Goal: Task Accomplishment & Management: Complete application form

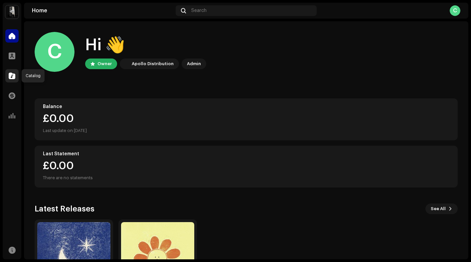
click at [15, 76] on div at bounding box center [11, 75] width 13 height 13
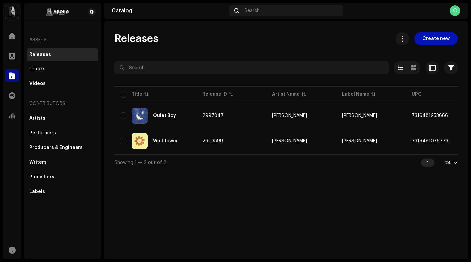
click at [428, 40] on span "Create new" at bounding box center [435, 38] width 27 height 13
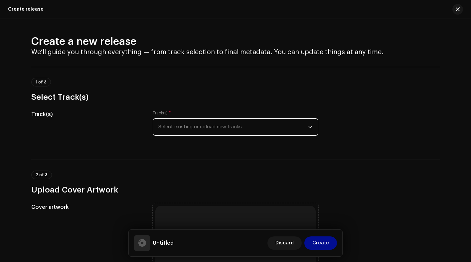
click at [291, 128] on span "Select existing or upload new tracks" at bounding box center [233, 127] width 150 height 17
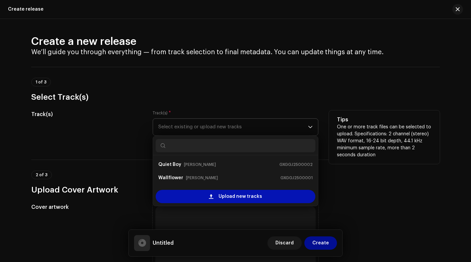
click at [248, 199] on span "Upload new tracks" at bounding box center [241, 196] width 44 height 13
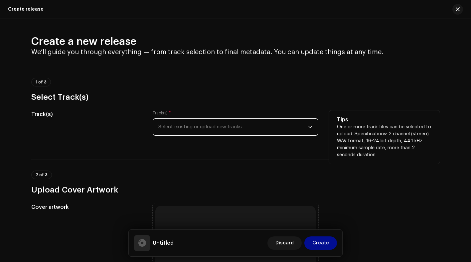
click at [290, 124] on span "Select existing or upload new tracks" at bounding box center [233, 127] width 150 height 17
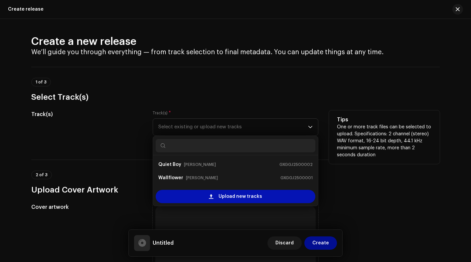
click at [212, 203] on div "Upload new tracks" at bounding box center [236, 196] width 160 height 13
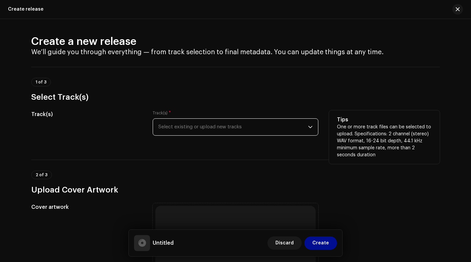
click at [296, 135] on span "Select existing or upload new tracks" at bounding box center [233, 127] width 150 height 17
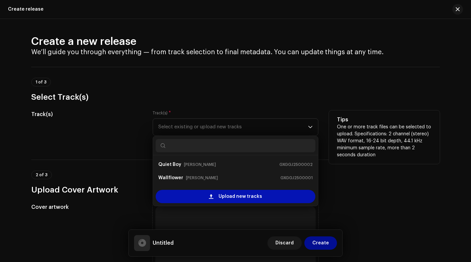
click at [246, 198] on span "Upload new tracks" at bounding box center [241, 196] width 44 height 13
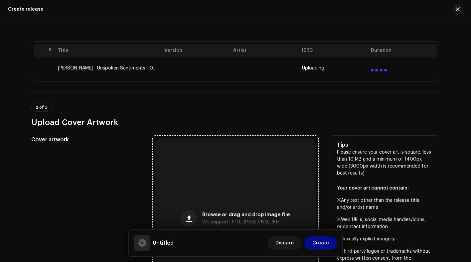
scroll to position [177, 0]
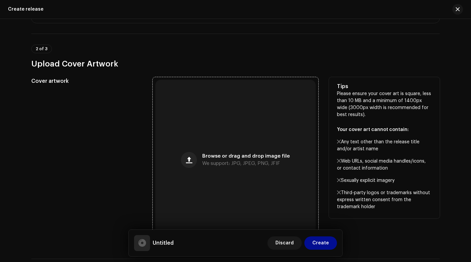
click at [247, 143] on div "Browse or drag and drop image file We support: JPG, JPEG, PNG, JFIF" at bounding box center [235, 160] width 160 height 160
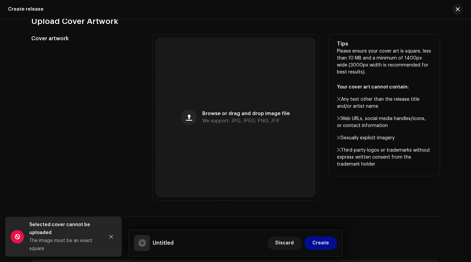
scroll to position [246, 0]
click at [202, 113] on div "Browse or drag and drop image file We support: JPG, JPEG, PNG, JFIF" at bounding box center [235, 118] width 160 height 160
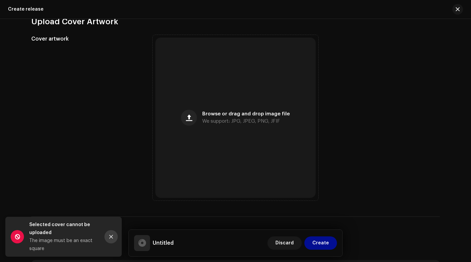
click at [113, 235] on icon "Close" at bounding box center [111, 236] width 5 height 5
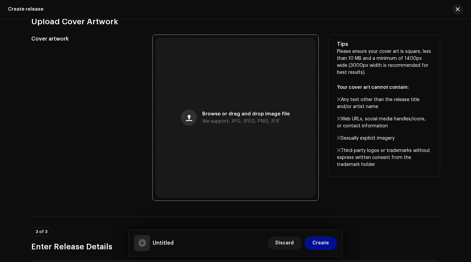
click at [189, 116] on span "button" at bounding box center [189, 117] width 6 height 5
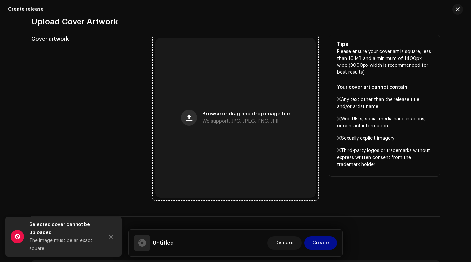
click at [192, 118] on span "button" at bounding box center [189, 117] width 6 height 5
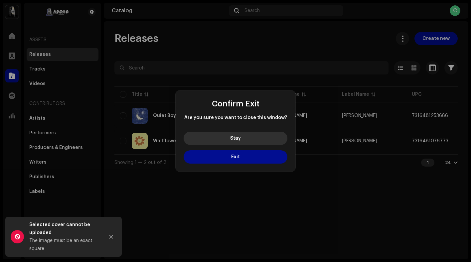
click at [244, 135] on button "Stay" at bounding box center [236, 138] width 104 height 13
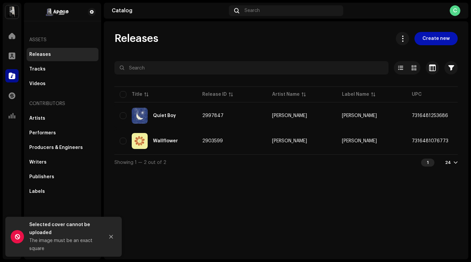
click at [427, 36] on span "Create new" at bounding box center [435, 38] width 27 height 13
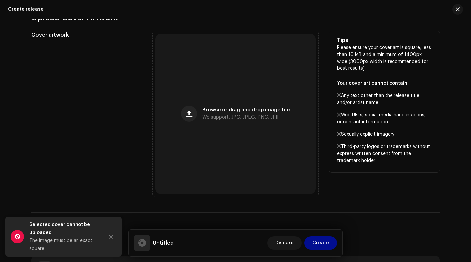
scroll to position [173, 0]
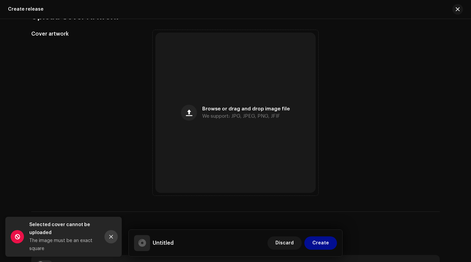
click at [110, 238] on icon "Close" at bounding box center [111, 236] width 5 height 5
click at [113, 238] on icon "Close" at bounding box center [111, 236] width 5 height 5
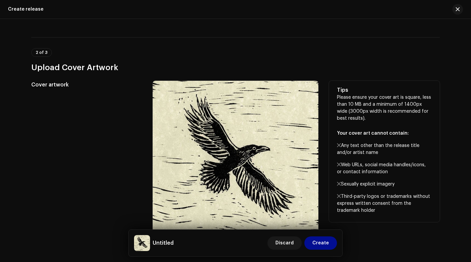
scroll to position [82, 0]
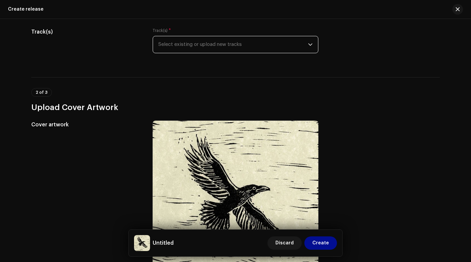
click at [252, 50] on span "Select existing or upload new tracks" at bounding box center [233, 44] width 150 height 17
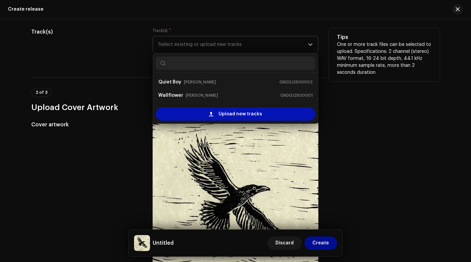
click at [214, 115] on div "Upload new tracks" at bounding box center [236, 113] width 160 height 13
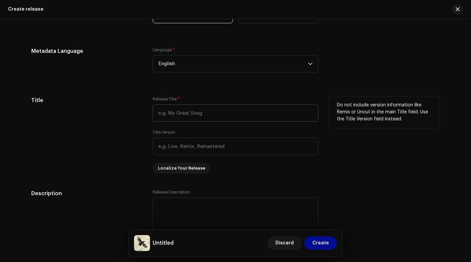
scroll to position [526, 0]
click at [199, 114] on input "text" at bounding box center [236, 113] width 166 height 17
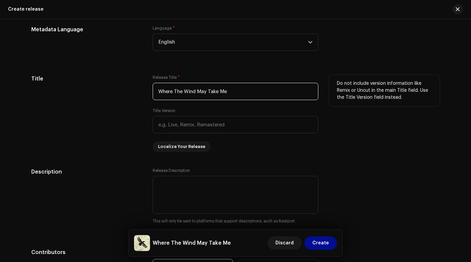
scroll to position [549, 0]
click at [177, 91] on input "Where The Wind May Take Me" at bounding box center [236, 90] width 166 height 17
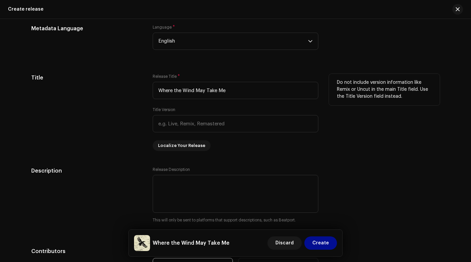
click at [117, 111] on div "Title" at bounding box center [86, 112] width 111 height 77
click at [175, 91] on input "Where the Wind May Take Me" at bounding box center [236, 90] width 166 height 17
type input "Where The Wind May Take Me"
click at [49, 118] on div "Title" at bounding box center [86, 112] width 111 height 77
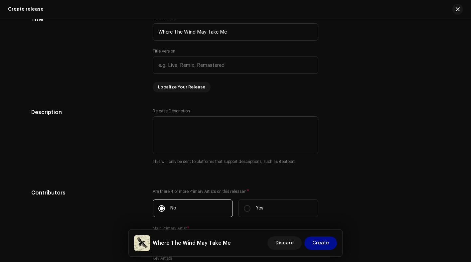
scroll to position [631, 0]
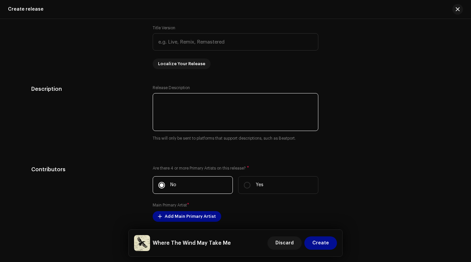
click at [189, 104] on textarea at bounding box center [236, 112] width 166 height 38
type textarea "A"
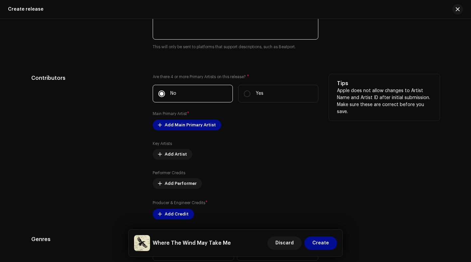
scroll to position [726, 0]
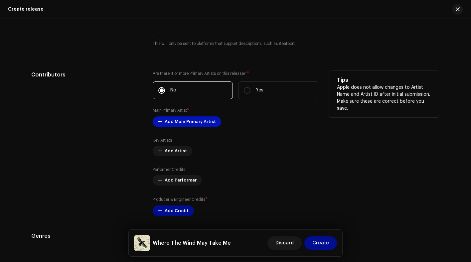
click at [165, 123] on span "Add Main Primary Artist" at bounding box center [190, 121] width 51 height 13
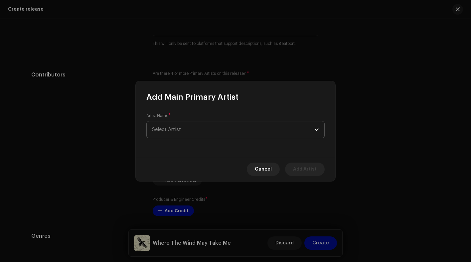
click at [182, 129] on span "Select Artist" at bounding box center [233, 129] width 162 height 17
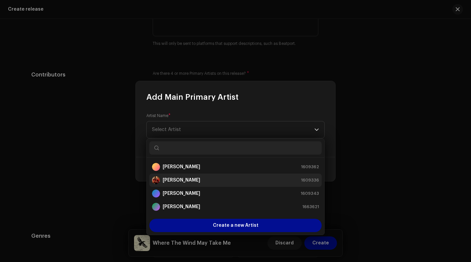
click at [170, 180] on strong "[PERSON_NAME]" at bounding box center [182, 180] width 38 height 7
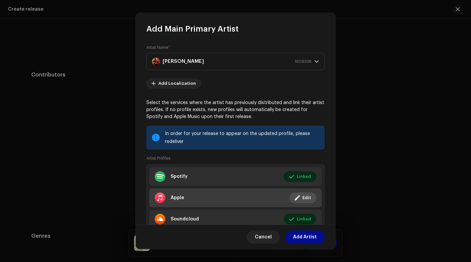
scroll to position [26, 0]
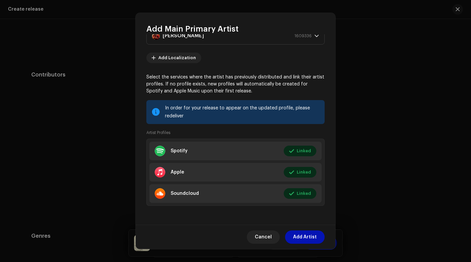
click at [309, 238] on span "Add Artist" at bounding box center [305, 237] width 24 height 13
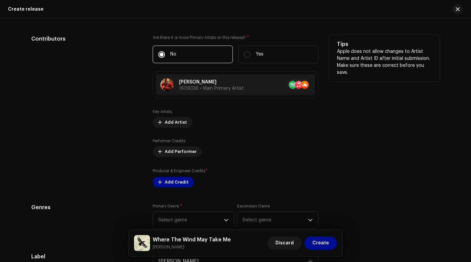
scroll to position [764, 0]
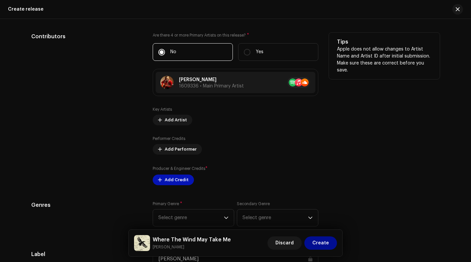
click at [173, 180] on span "Add Credit" at bounding box center [177, 179] width 24 height 13
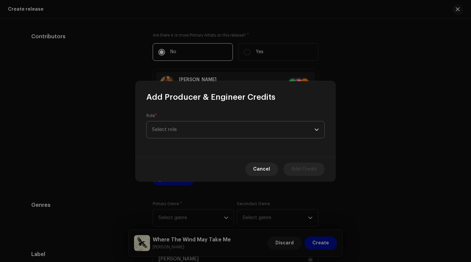
click at [206, 134] on span "Select role" at bounding box center [233, 129] width 162 height 17
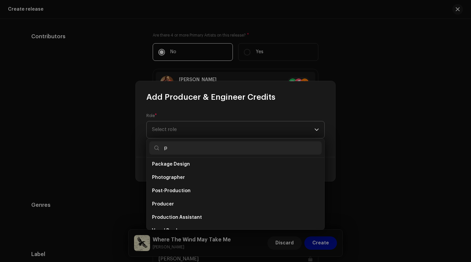
scroll to position [0, 0]
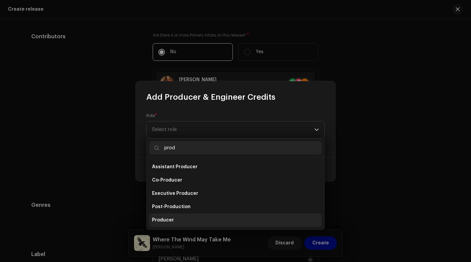
type input "prod"
click at [163, 220] on span "Producer" at bounding box center [163, 220] width 22 height 7
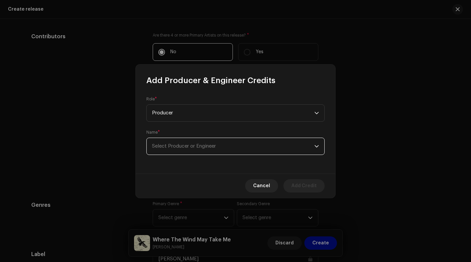
click at [191, 147] on span "Select Producer or Engineer" at bounding box center [184, 146] width 64 height 5
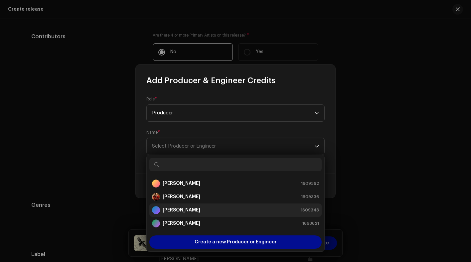
click at [187, 213] on strong "[PERSON_NAME]" at bounding box center [182, 210] width 38 height 7
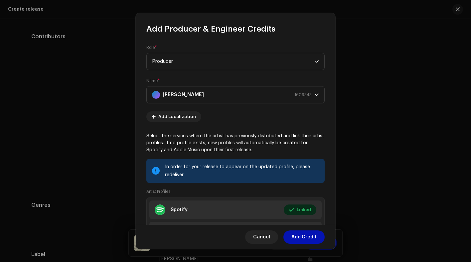
click at [309, 237] on span "Add Credit" at bounding box center [303, 237] width 25 height 13
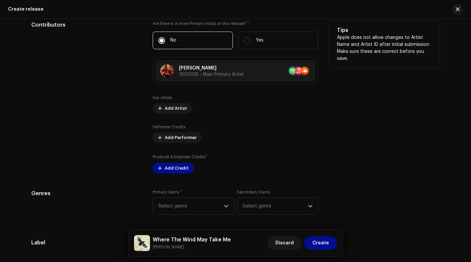
scroll to position [780, 0]
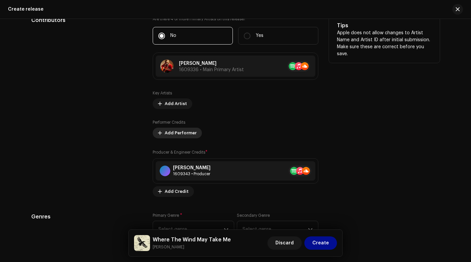
click at [186, 134] on span "Add Performer" at bounding box center [181, 132] width 32 height 13
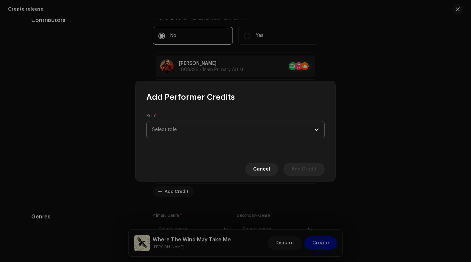
click at [219, 129] on span "Select role" at bounding box center [233, 129] width 162 height 17
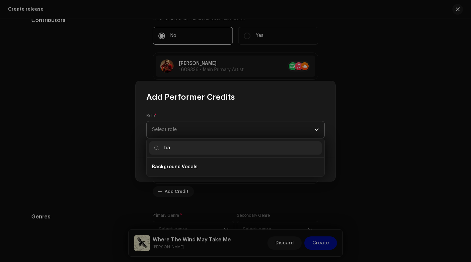
type input "b"
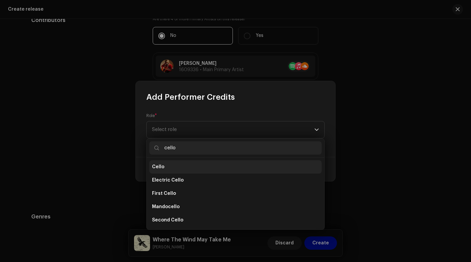
type input "cello"
click at [187, 164] on li "Cello" at bounding box center [235, 166] width 172 height 13
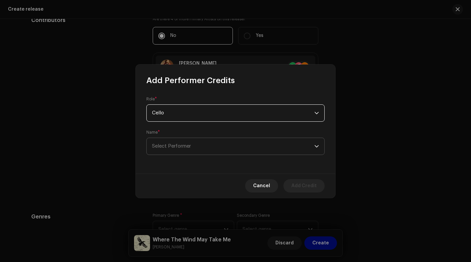
scroll to position [807, 0]
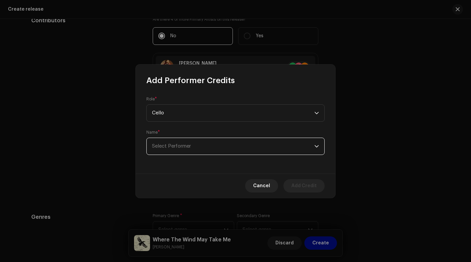
click at [194, 148] on span "Select Performer" at bounding box center [233, 146] width 162 height 17
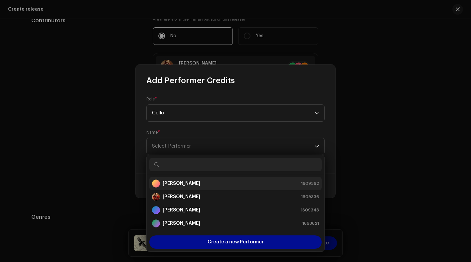
click at [206, 182] on div "[PERSON_NAME] 1609362" at bounding box center [235, 184] width 167 height 8
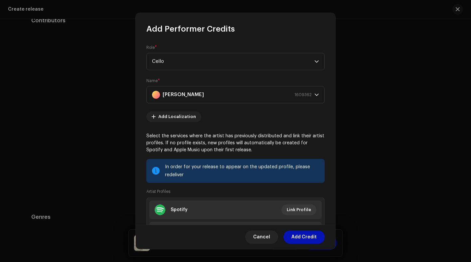
click at [298, 236] on span "Add Credit" at bounding box center [303, 237] width 25 height 13
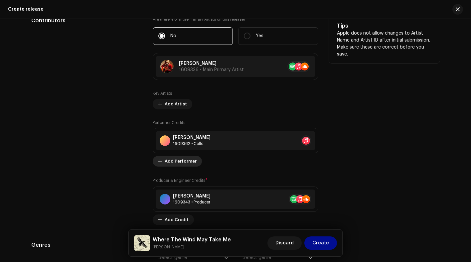
click at [185, 163] on span "Add Performer" at bounding box center [181, 161] width 32 height 13
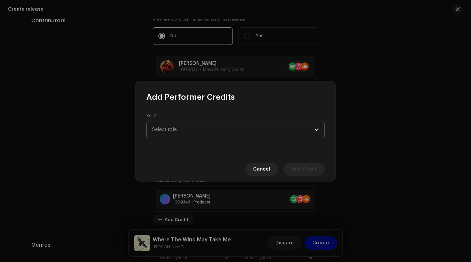
click at [211, 129] on span "Select role" at bounding box center [233, 129] width 162 height 17
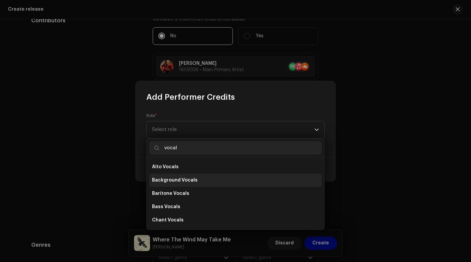
type input "vocal"
click at [204, 181] on li "Background Vocals" at bounding box center [235, 180] width 172 height 13
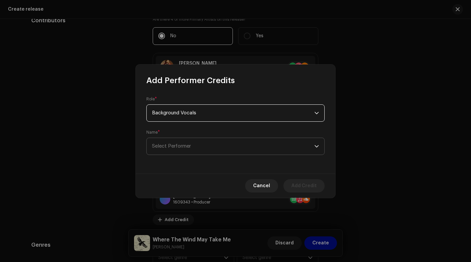
click at [209, 154] on span "Select Performer" at bounding box center [233, 146] width 162 height 17
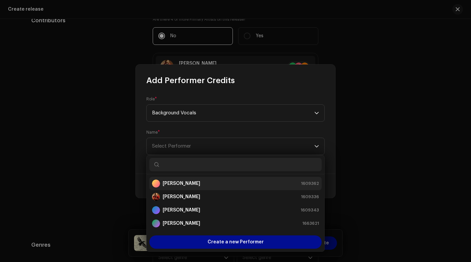
click at [200, 183] on div "[PERSON_NAME] 1609362" at bounding box center [235, 184] width 167 height 8
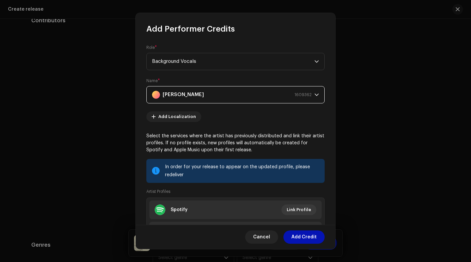
click at [305, 235] on span "Add Credit" at bounding box center [303, 237] width 25 height 13
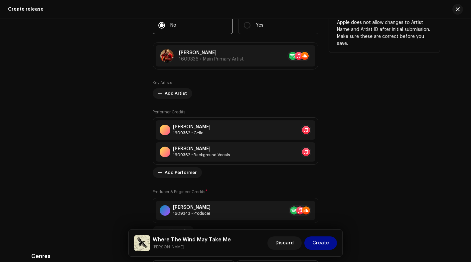
scroll to position [819, 0]
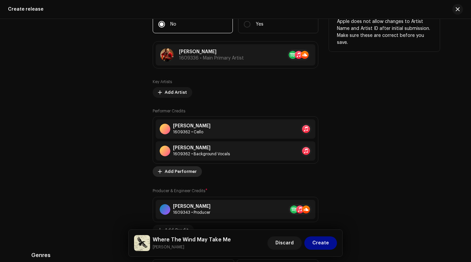
click at [185, 172] on span "Add Performer" at bounding box center [181, 171] width 32 height 13
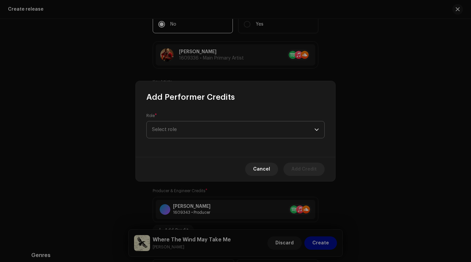
click at [224, 129] on span "Select role" at bounding box center [233, 129] width 162 height 17
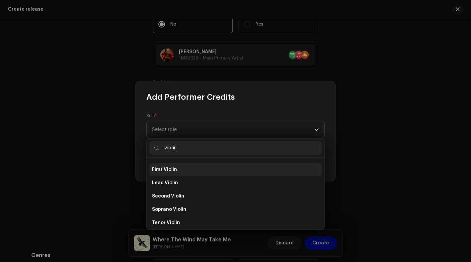
scroll to position [40, 0]
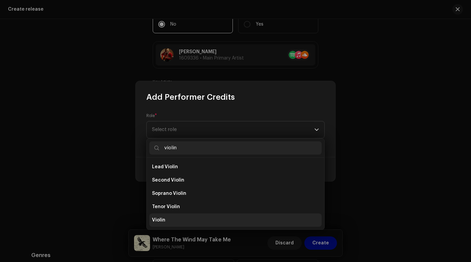
type input "violin"
click at [165, 223] on li "Violin" at bounding box center [235, 220] width 172 height 13
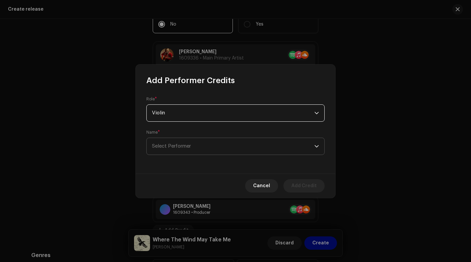
click at [211, 147] on span "Select Performer" at bounding box center [233, 146] width 162 height 17
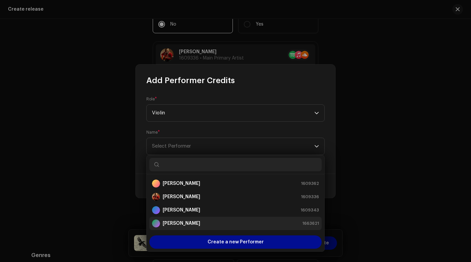
click at [185, 221] on strong "[PERSON_NAME]" at bounding box center [182, 223] width 38 height 7
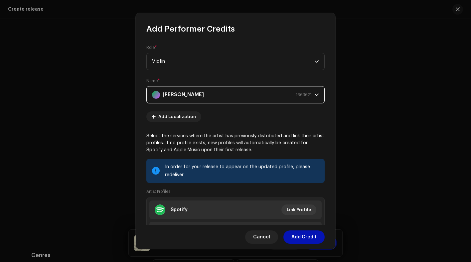
click at [301, 238] on span "Add Credit" at bounding box center [303, 237] width 25 height 13
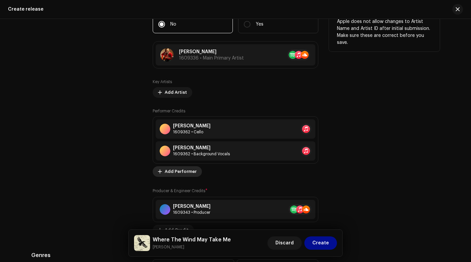
click at [177, 174] on div "Performer Credits [PERSON_NAME] 1609362 • Cello [PERSON_NAME] 1609362 • Backgro…" at bounding box center [236, 142] width 166 height 69
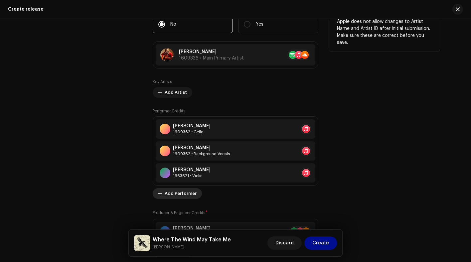
click at [173, 194] on span "Add Performer" at bounding box center [181, 193] width 32 height 13
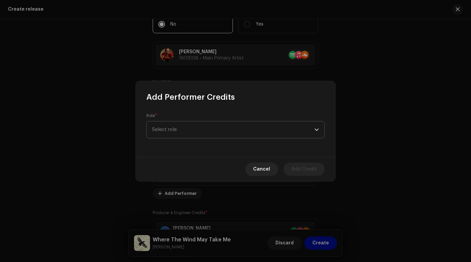
click at [197, 127] on span "Select role" at bounding box center [233, 129] width 162 height 17
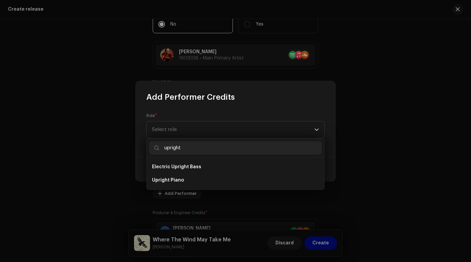
click at [185, 147] on input "upright" at bounding box center [235, 147] width 172 height 13
type input "u"
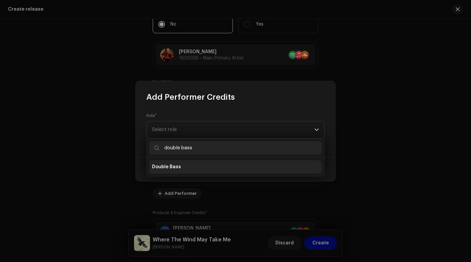
type input "double bass"
click at [210, 171] on li "Double Bass" at bounding box center [235, 166] width 172 height 13
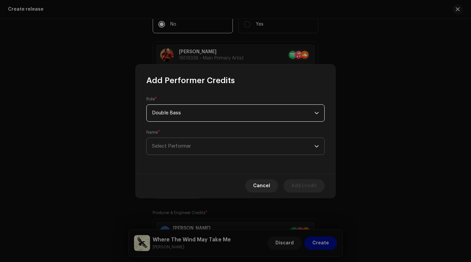
click at [210, 147] on span "Select Performer" at bounding box center [233, 146] width 162 height 17
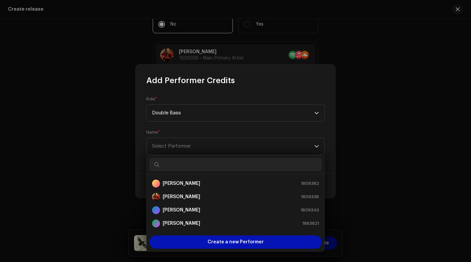
click at [212, 242] on span "Create a new Performer" at bounding box center [236, 241] width 56 height 13
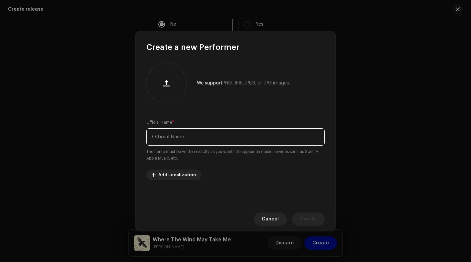
click at [186, 138] on input "text" at bounding box center [235, 136] width 178 height 17
click at [168, 136] on input "[PERSON_NAME]" at bounding box center [235, 136] width 178 height 17
type input "[PERSON_NAME]"
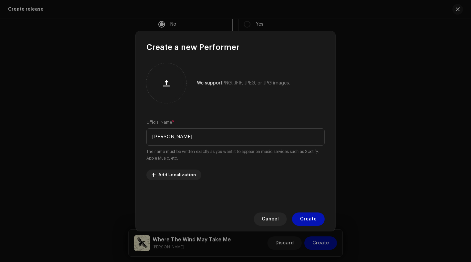
click at [308, 217] on span "Create" at bounding box center [308, 219] width 17 height 13
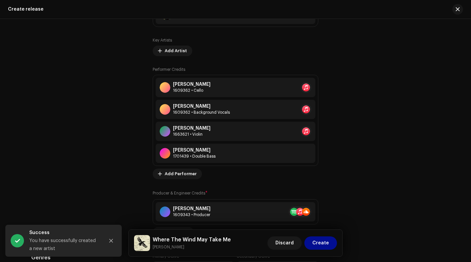
scroll to position [861, 0]
click at [219, 153] on div "[PERSON_NAME] 1701439 • Double Bass" at bounding box center [236, 152] width 160 height 19
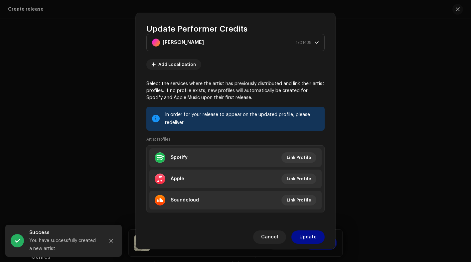
scroll to position [59, 0]
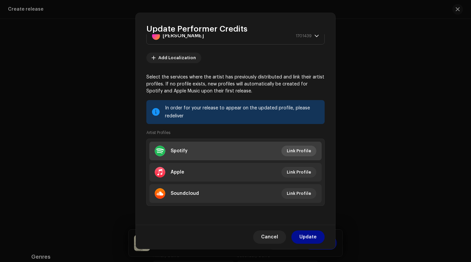
click at [291, 152] on span "Link Profile" at bounding box center [299, 150] width 24 height 13
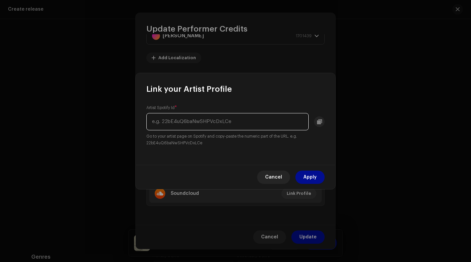
paste input "0qaHh28ATeIQO4xkLIWykj"
type input "0qaHh28ATeIQO4xkLIWykj"
click at [309, 177] on span "Apply" at bounding box center [309, 177] width 13 height 13
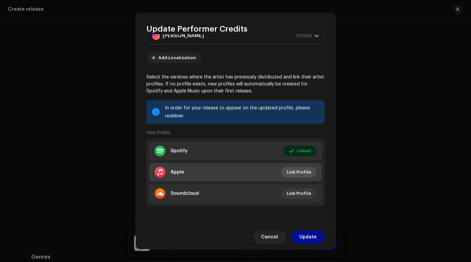
click at [297, 175] on span "Link Profile" at bounding box center [299, 172] width 24 height 13
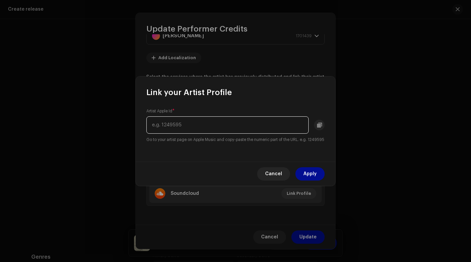
paste input "1829694165"
type input "1829694165"
click at [316, 174] on span "Apply" at bounding box center [309, 173] width 13 height 13
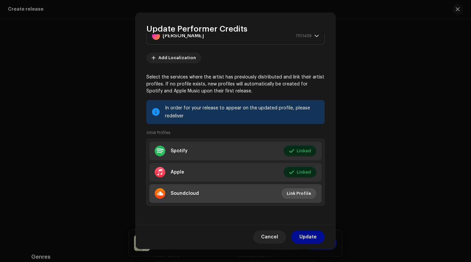
click at [295, 194] on span "Link Profile" at bounding box center [299, 193] width 24 height 13
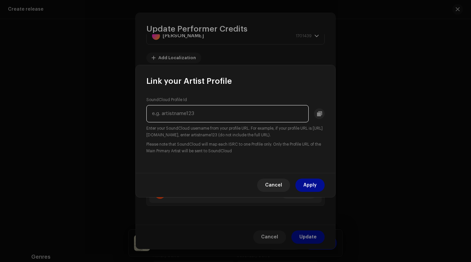
paste input "charliehues"
type input "charliehues"
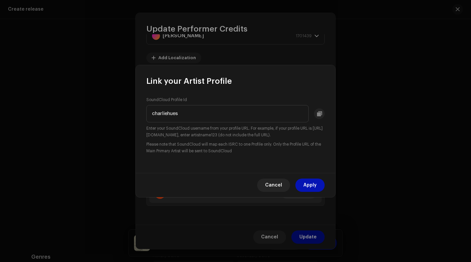
click at [315, 186] on span "Apply" at bounding box center [309, 185] width 13 height 13
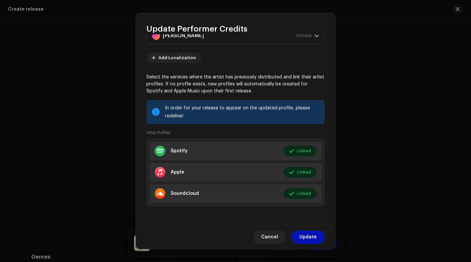
click at [310, 236] on span "Update" at bounding box center [307, 237] width 17 height 13
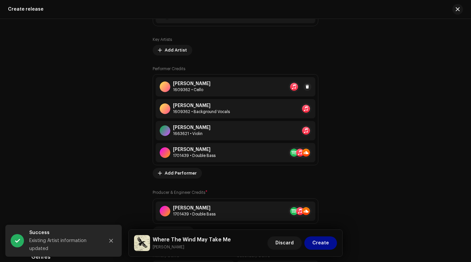
click at [263, 89] on div "[PERSON_NAME] 1609362 • Cello" at bounding box center [236, 86] width 160 height 19
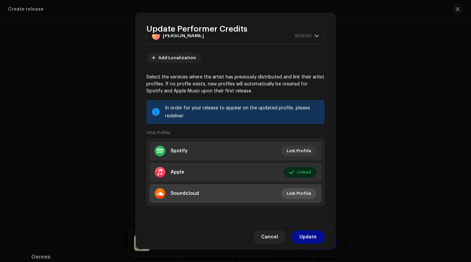
click at [293, 194] on span "Link Profile" at bounding box center [299, 193] width 24 height 13
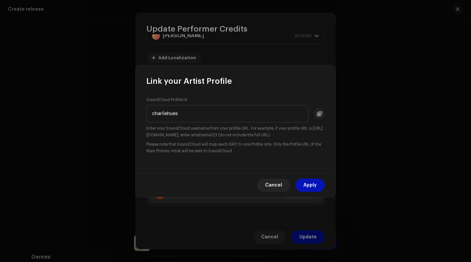
type input "charliehues"
click at [314, 184] on span "Apply" at bounding box center [309, 185] width 13 height 13
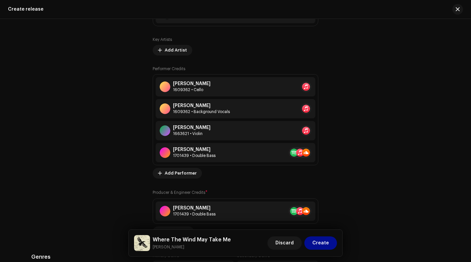
click at [357, 177] on div "Update Performer Credits Role * Cello Name * [PERSON_NAME] 1609362 Add Localiza…" at bounding box center [235, 131] width 471 height 262
click at [265, 131] on div "[PERSON_NAME] 1663621 • Violin" at bounding box center [236, 130] width 160 height 19
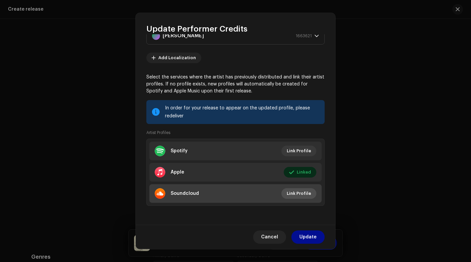
click at [303, 197] on span "Link Profile" at bounding box center [299, 193] width 24 height 13
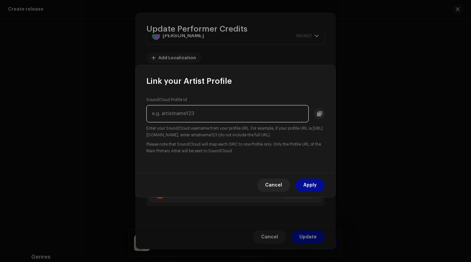
paste input "charliehues"
type input "charliehues"
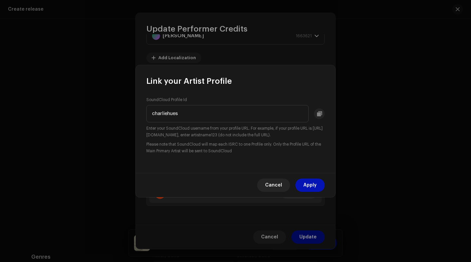
click at [310, 184] on span "Apply" at bounding box center [309, 185] width 13 height 13
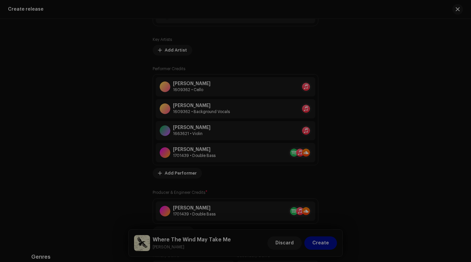
click at [364, 118] on div "Update Performer Credits Role * Violin Name * [PERSON_NAME] 1663621 Add Localiz…" at bounding box center [235, 131] width 471 height 262
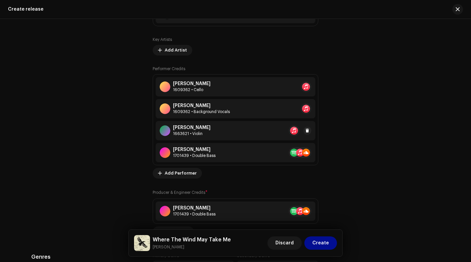
click at [281, 126] on div "[PERSON_NAME] 1663621 • Violin" at bounding box center [236, 130] width 160 height 19
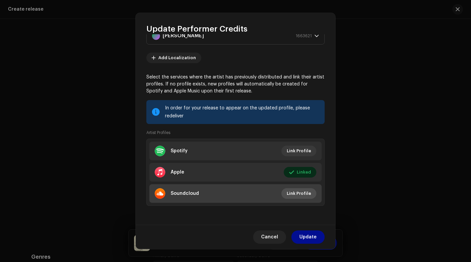
click at [291, 195] on span "Link Profile" at bounding box center [299, 193] width 24 height 13
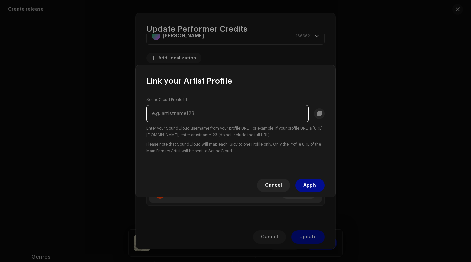
paste input "charliehues"
type input "charliehues"
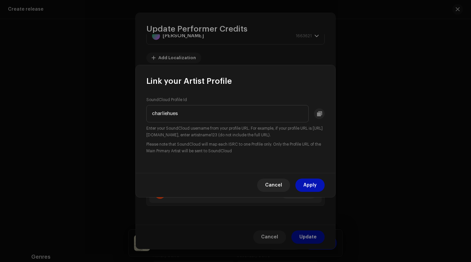
click at [315, 182] on span "Apply" at bounding box center [309, 185] width 13 height 13
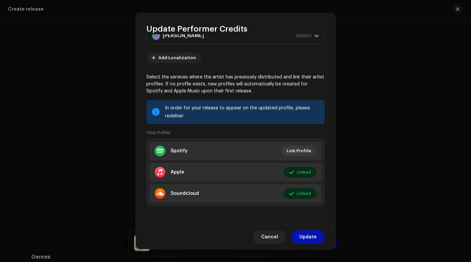
click at [314, 233] on span "Update" at bounding box center [307, 237] width 17 height 13
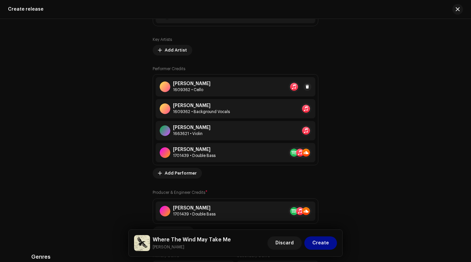
click at [256, 90] on div "[PERSON_NAME] 1609362 • Cello" at bounding box center [236, 86] width 160 height 19
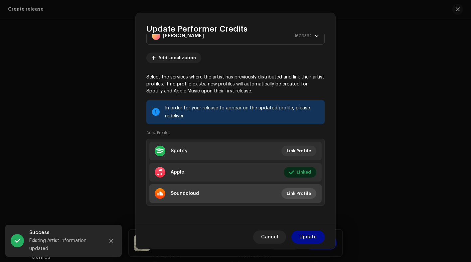
click at [296, 193] on span "Link Profile" at bounding box center [299, 193] width 24 height 13
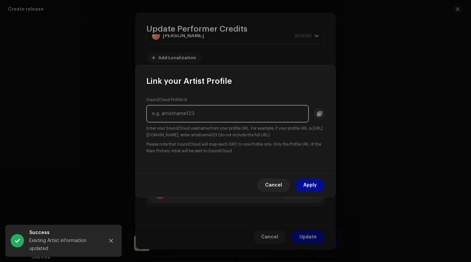
paste input "charliehues"
type input "charliehues"
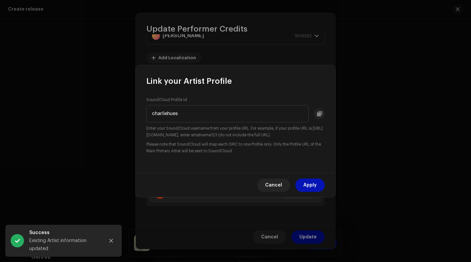
click at [312, 188] on span "Apply" at bounding box center [309, 185] width 13 height 13
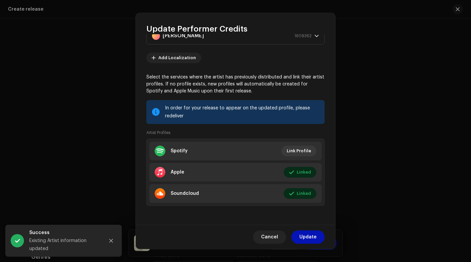
click at [310, 235] on span "Update" at bounding box center [307, 237] width 17 height 13
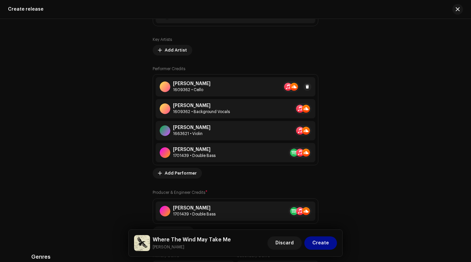
click at [274, 86] on div "[PERSON_NAME] 1609362 • Cello" at bounding box center [236, 86] width 160 height 19
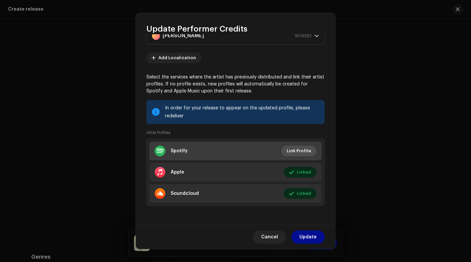
click at [298, 149] on span "Link Profile" at bounding box center [299, 150] width 24 height 13
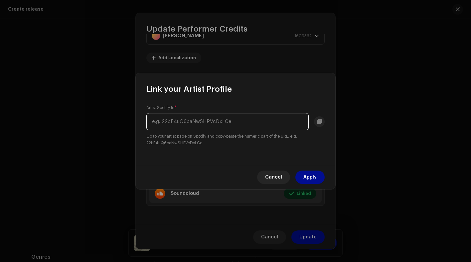
paste input "0qaHh28ATeIQO4xkLIWykj"
type input "0qaHh28ATeIQO4xkLIWykj"
click at [309, 177] on span "Apply" at bounding box center [309, 177] width 13 height 13
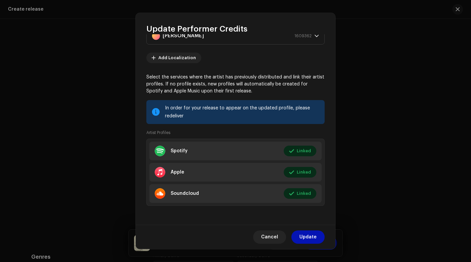
click at [308, 234] on span "Update" at bounding box center [307, 237] width 17 height 13
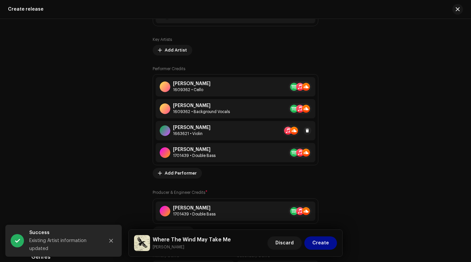
click at [241, 132] on div "[PERSON_NAME] 1663621 • Violin" at bounding box center [236, 130] width 160 height 19
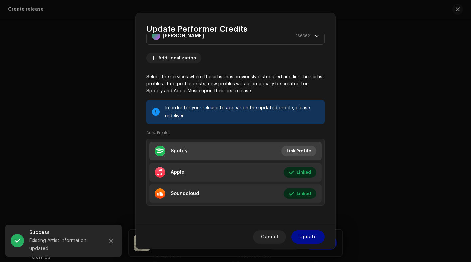
click at [296, 151] on span "Link Profile" at bounding box center [299, 150] width 24 height 13
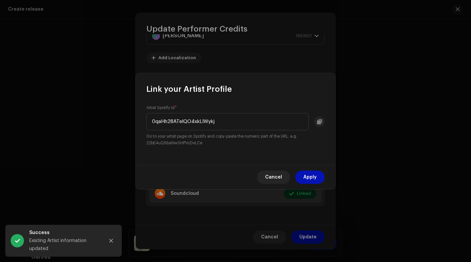
type input "0qaHh28ATeIQO4xkLIWykj"
click at [303, 179] on button "Apply" at bounding box center [309, 177] width 29 height 13
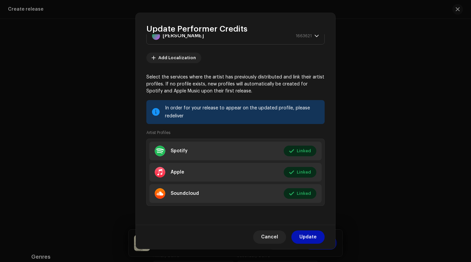
click at [312, 236] on span "Update" at bounding box center [307, 237] width 17 height 13
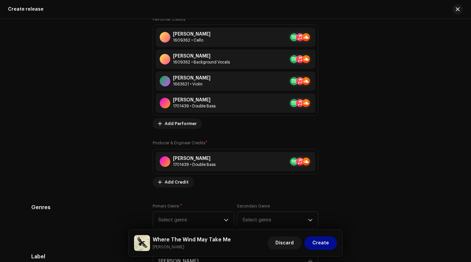
scroll to position [911, 0]
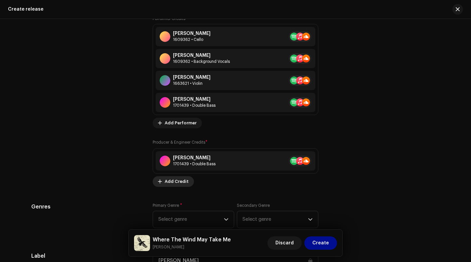
click at [175, 182] on span "Add Credit" at bounding box center [177, 181] width 24 height 13
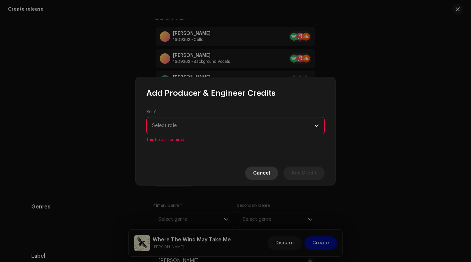
click at [265, 170] on span "Cancel" at bounding box center [261, 173] width 17 height 13
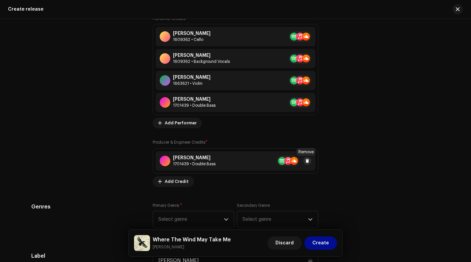
click at [305, 161] on span at bounding box center [307, 160] width 4 height 5
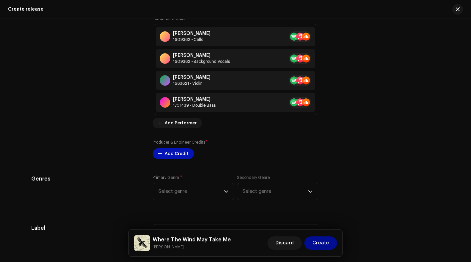
click at [179, 156] on span "Add Credit" at bounding box center [177, 153] width 24 height 13
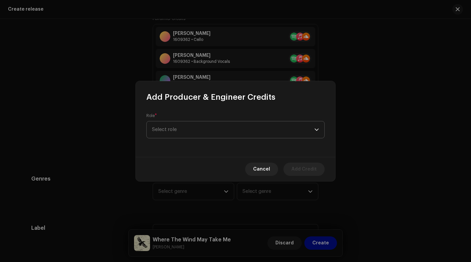
click at [193, 127] on span "Select role" at bounding box center [233, 129] width 162 height 17
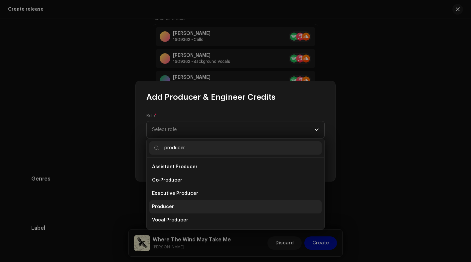
type input "producer"
click at [173, 207] on li "Producer" at bounding box center [235, 206] width 172 height 13
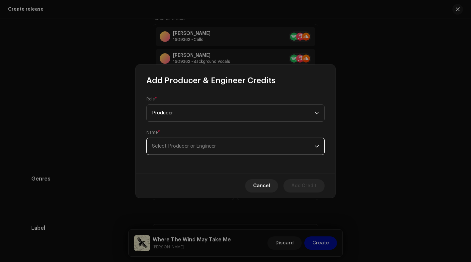
click at [189, 146] on span "Select Producer or Engineer" at bounding box center [184, 146] width 64 height 5
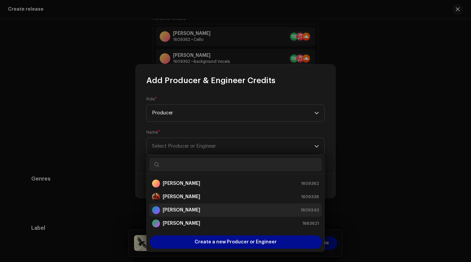
click at [188, 213] on strong "[PERSON_NAME]" at bounding box center [182, 210] width 38 height 7
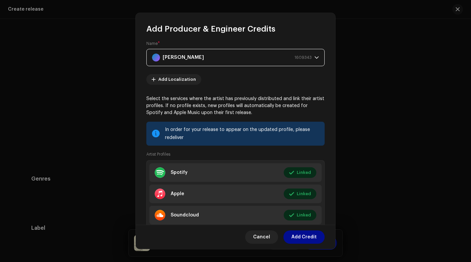
scroll to position [59, 0]
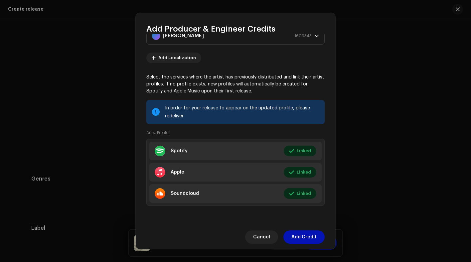
click at [296, 236] on span "Add Credit" at bounding box center [303, 237] width 25 height 13
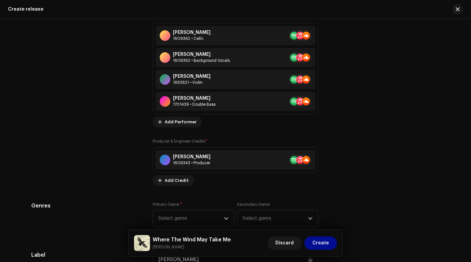
scroll to position [985, 0]
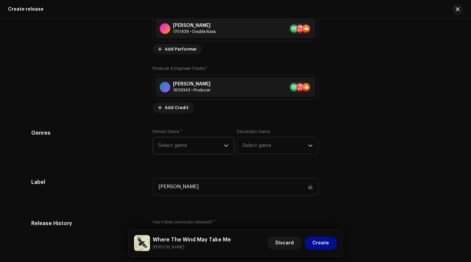
click at [189, 151] on span "Select genre" at bounding box center [191, 145] width 66 height 17
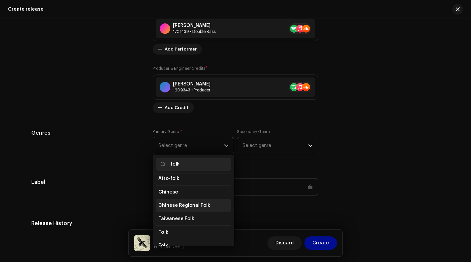
scroll to position [43, 0]
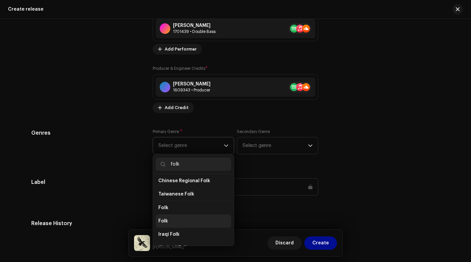
type input "folk"
click at [164, 222] on span "Folk" at bounding box center [163, 221] width 10 height 7
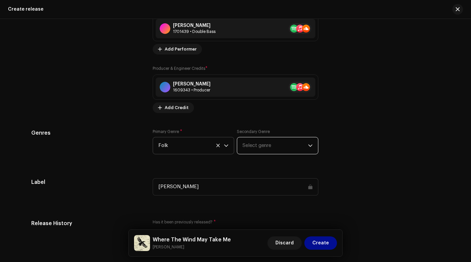
click at [273, 142] on span "Select genre" at bounding box center [275, 145] width 66 height 17
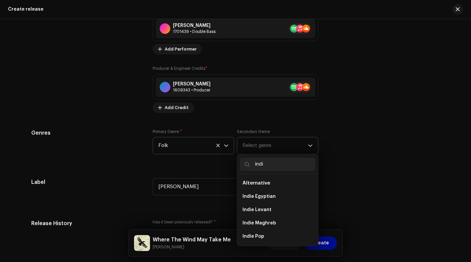
type input "indie"
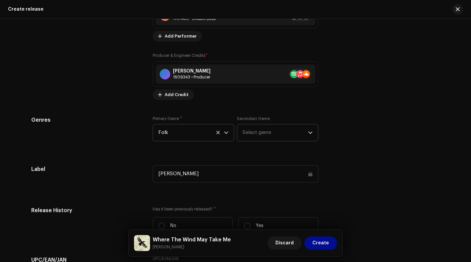
scroll to position [998, 0]
click at [279, 135] on span "Select genre" at bounding box center [275, 132] width 66 height 17
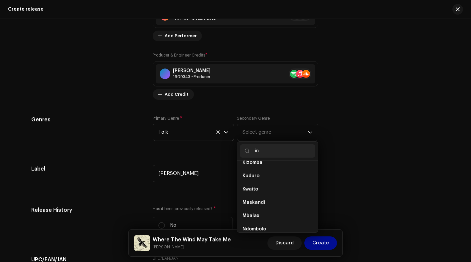
scroll to position [0, 0]
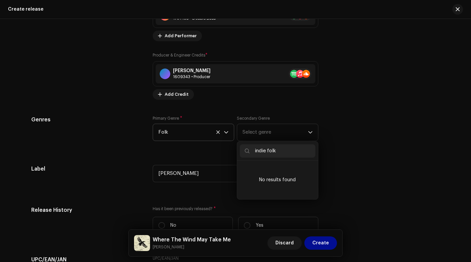
type input "indie folk"
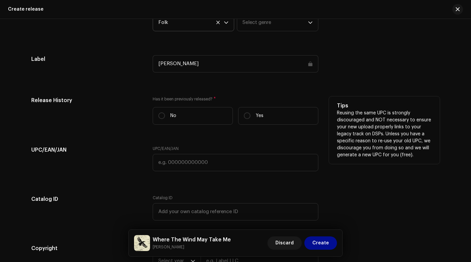
scroll to position [1108, 0]
click at [162, 119] on p-radiobutton at bounding box center [161, 115] width 7 height 7
click at [162, 119] on input "No" at bounding box center [161, 115] width 7 height 7
radio input "true"
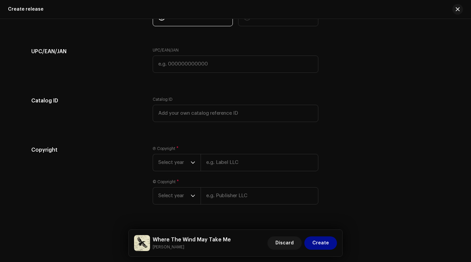
scroll to position [1222, 0]
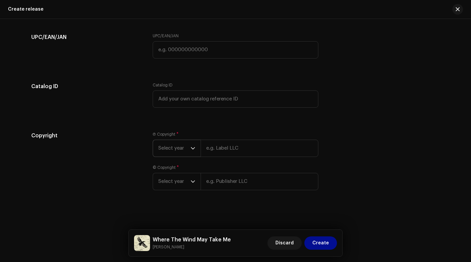
click at [185, 147] on span "Select year" at bounding box center [174, 148] width 32 height 17
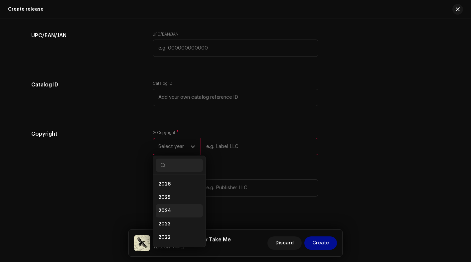
click at [164, 209] on li "2024" at bounding box center [179, 210] width 47 height 13
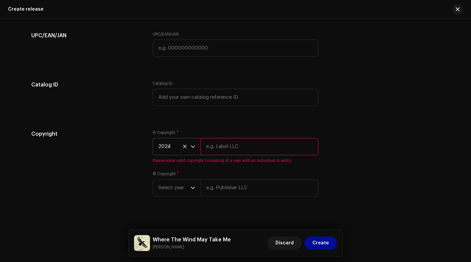
click at [183, 148] on icon at bounding box center [184, 146] width 3 height 3
click at [192, 148] on icon "dropdown trigger" at bounding box center [193, 146] width 4 height 2
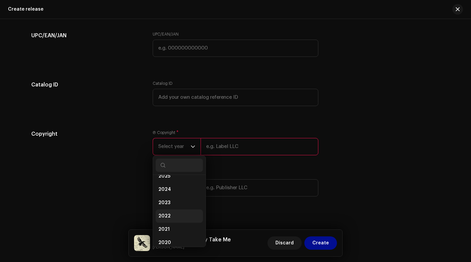
scroll to position [0, 0]
click at [170, 198] on li "2025" at bounding box center [179, 197] width 47 height 13
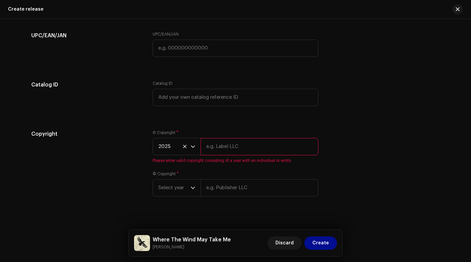
click at [229, 139] on div "Ⓟ Copyright * 2025 Please enter valid copyright consisting of a year with an in…" at bounding box center [236, 146] width 166 height 33
click at [227, 144] on input "text" at bounding box center [260, 146] width 118 height 17
type input "[PERSON_NAME]"
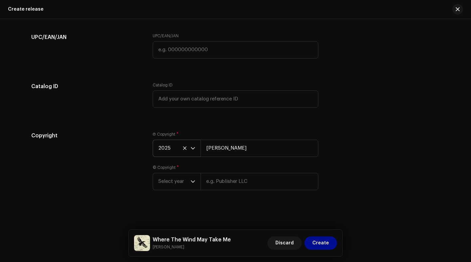
click at [184, 148] on icon at bounding box center [185, 148] width 4 height 4
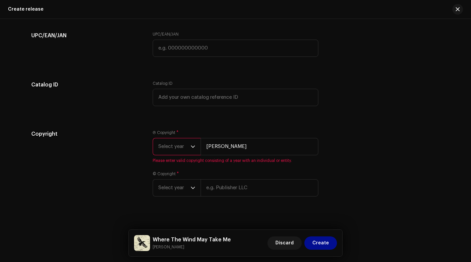
click at [191, 147] on icon "dropdown trigger" at bounding box center [193, 146] width 5 height 5
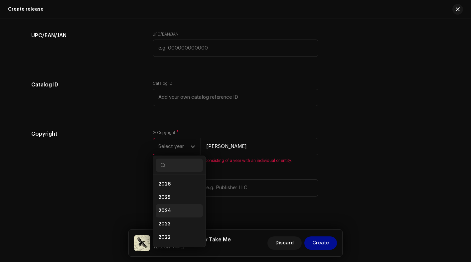
click at [166, 209] on span "2024" at bounding box center [164, 211] width 13 height 7
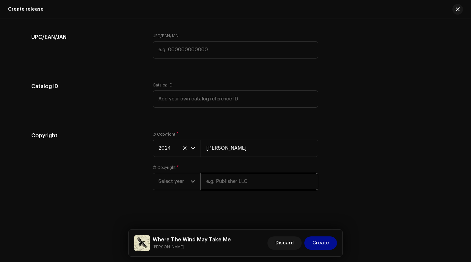
click at [219, 182] on input "text" at bounding box center [260, 181] width 118 height 17
click at [191, 184] on div "dropdown trigger" at bounding box center [193, 181] width 5 height 17
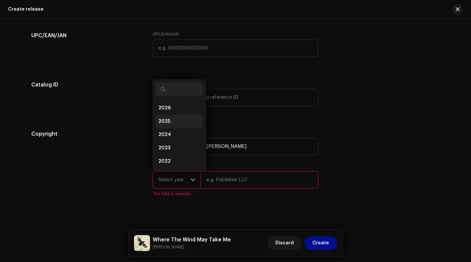
click at [175, 121] on li "2025" at bounding box center [179, 121] width 47 height 13
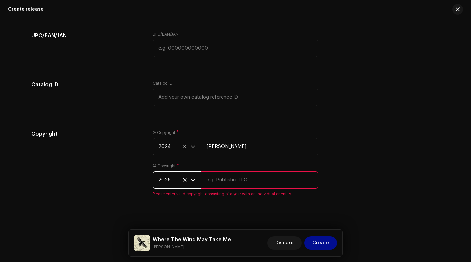
click at [222, 185] on input "text" at bounding box center [260, 179] width 118 height 17
type input "[PERSON_NAME]"
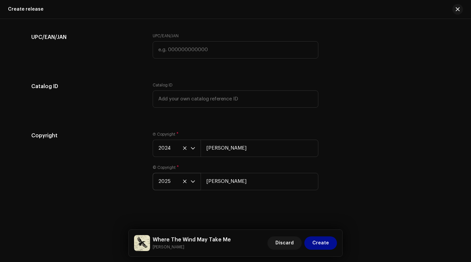
click at [345, 153] on div "Copyright Ⓟ Copyright * 2024 [PERSON_NAME] © Copyright * 2025 [PERSON_NAME]" at bounding box center [235, 165] width 408 height 67
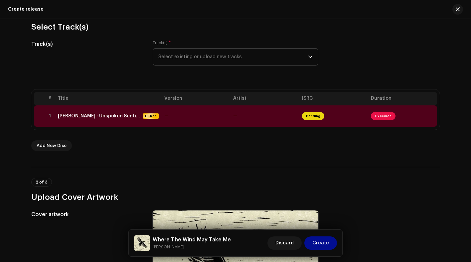
scroll to position [65, 0]
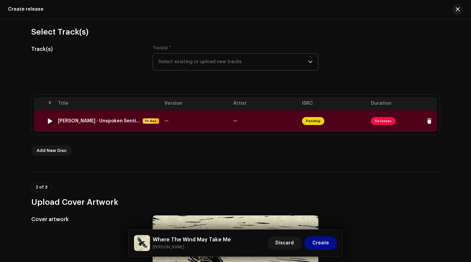
click at [380, 122] on span "Fix Issues" at bounding box center [383, 121] width 25 height 8
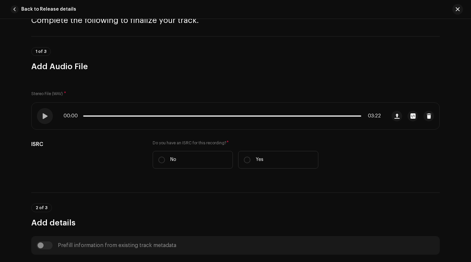
scroll to position [113, 0]
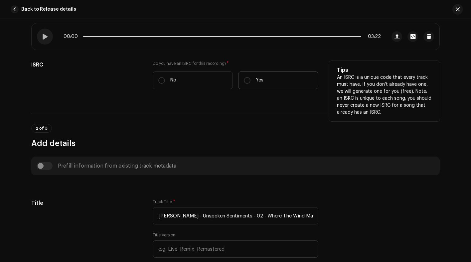
click at [255, 84] on label "Yes" at bounding box center [278, 81] width 80 height 18
click at [250, 84] on input "Yes" at bounding box center [247, 80] width 7 height 7
radio input "true"
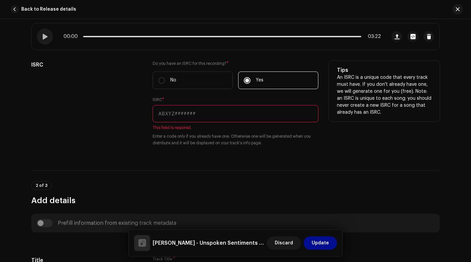
click at [192, 117] on input "text" at bounding box center [236, 113] width 166 height 17
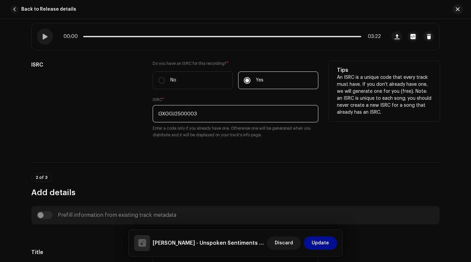
type input "GXGGJ2500003"
click at [115, 122] on div "ISRC" at bounding box center [86, 103] width 111 height 85
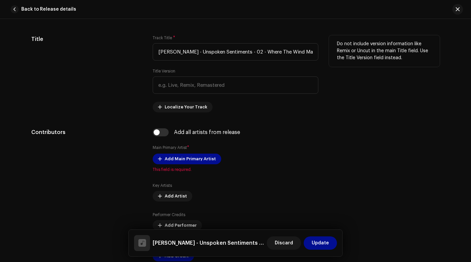
scroll to position [359, 0]
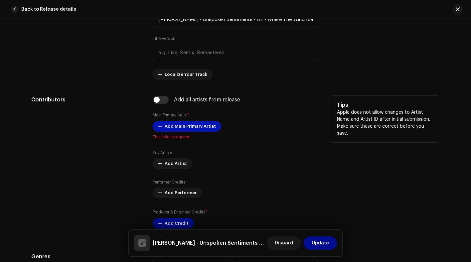
click at [201, 125] on span "Add Main Primary Artist" at bounding box center [190, 126] width 51 height 13
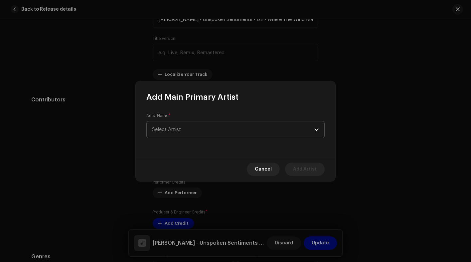
click at [198, 129] on span "Select Artist" at bounding box center [233, 129] width 162 height 17
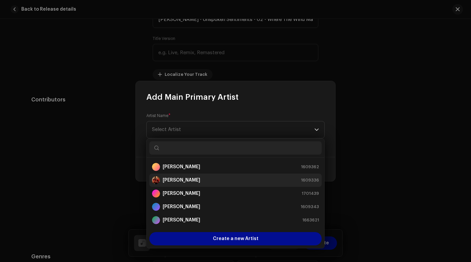
click at [187, 179] on strong "[PERSON_NAME]" at bounding box center [182, 180] width 38 height 7
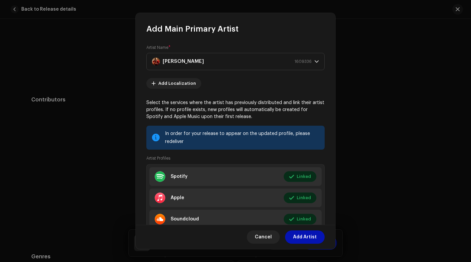
click at [310, 239] on span "Add Artist" at bounding box center [305, 237] width 24 height 13
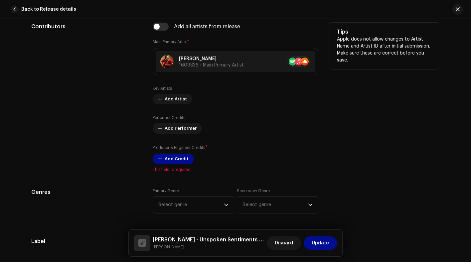
scroll to position [433, 0]
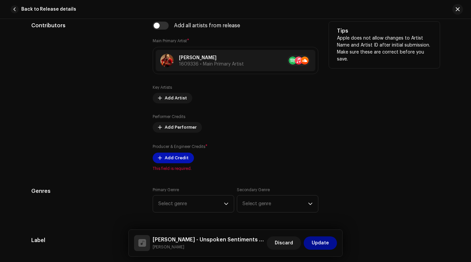
click at [167, 161] on span "Add Credit" at bounding box center [177, 157] width 24 height 13
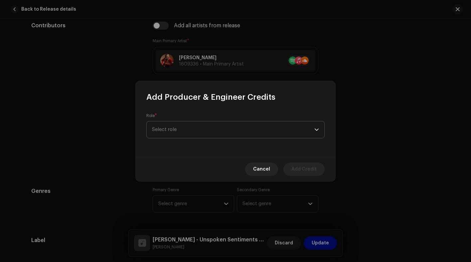
click at [196, 130] on span "Select role" at bounding box center [233, 129] width 162 height 17
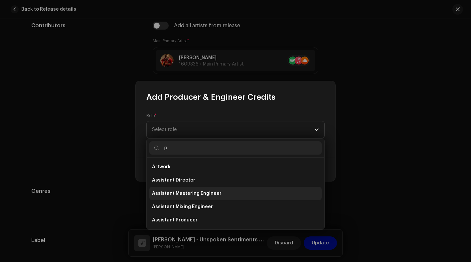
scroll to position [0, 0]
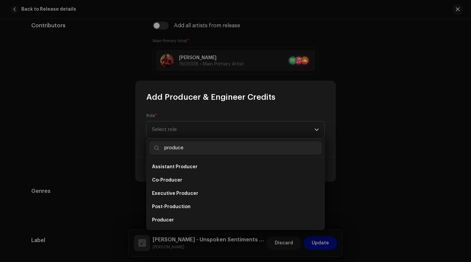
type input "producer"
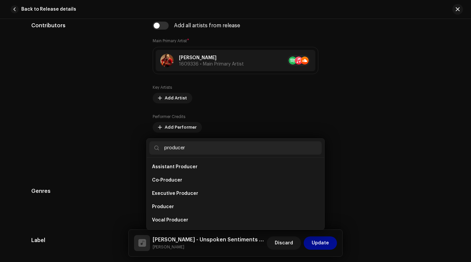
click at [384, 178] on div "Add Producer & Engineer Credits Role * Select role Cancel Add Credit" at bounding box center [235, 131] width 471 height 262
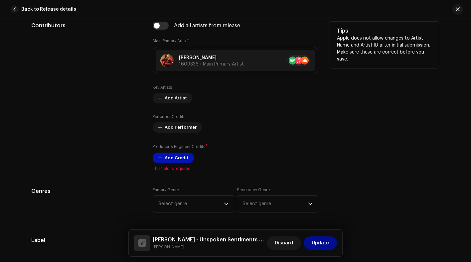
click at [180, 159] on span "Add Credit" at bounding box center [177, 157] width 24 height 13
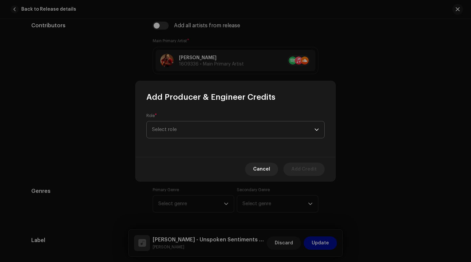
click at [208, 130] on span "Select role" at bounding box center [233, 129] width 162 height 17
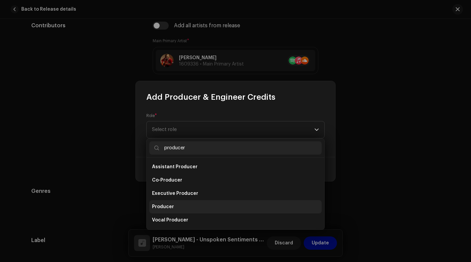
type input "producer"
click at [184, 204] on li "Producer" at bounding box center [235, 206] width 172 height 13
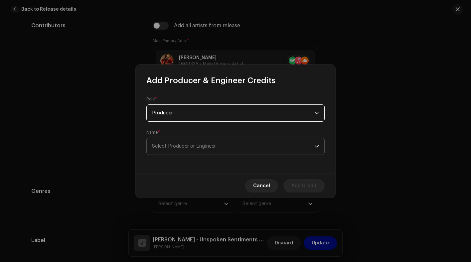
click at [198, 145] on span "Select Producer or Engineer" at bounding box center [184, 146] width 64 height 5
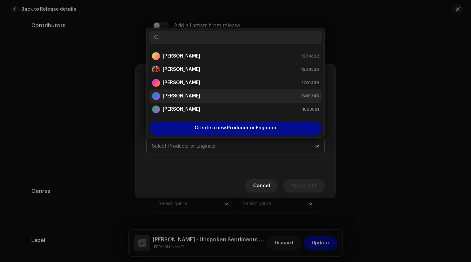
click at [189, 98] on strong "[PERSON_NAME]" at bounding box center [182, 96] width 38 height 7
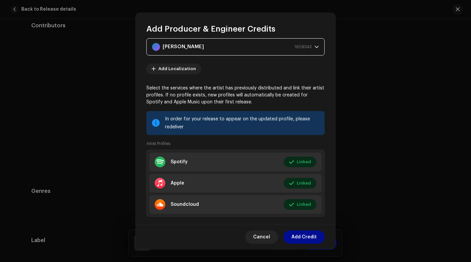
scroll to position [59, 0]
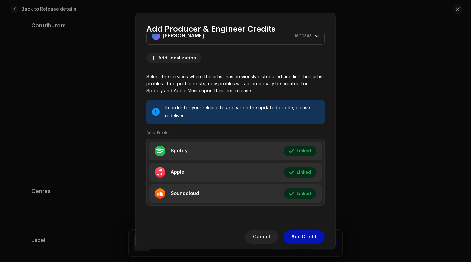
click at [305, 237] on span "Add Credit" at bounding box center [303, 237] width 25 height 13
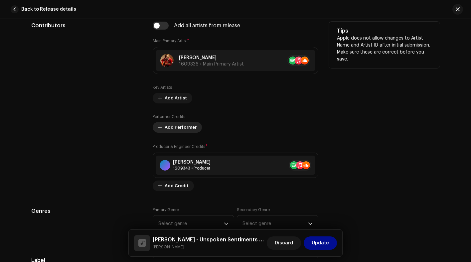
click at [184, 128] on span "Add Performer" at bounding box center [181, 127] width 32 height 13
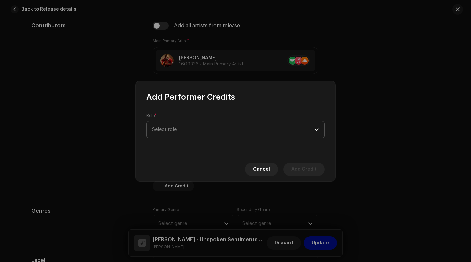
click at [204, 130] on span "Select role" at bounding box center [233, 129] width 162 height 17
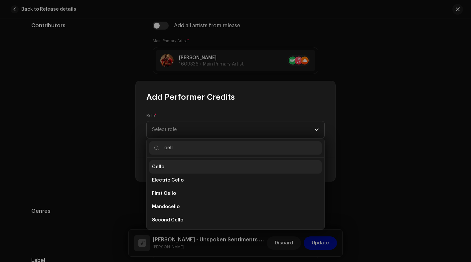
type input "cell"
click at [193, 169] on li "Cello" at bounding box center [235, 166] width 172 height 13
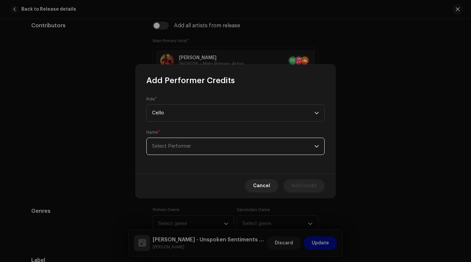
click at [206, 144] on span "Select Performer" at bounding box center [233, 146] width 162 height 17
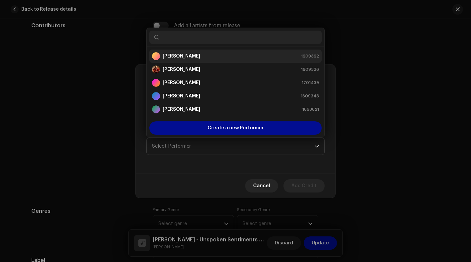
click at [195, 58] on strong "[PERSON_NAME]" at bounding box center [182, 56] width 38 height 7
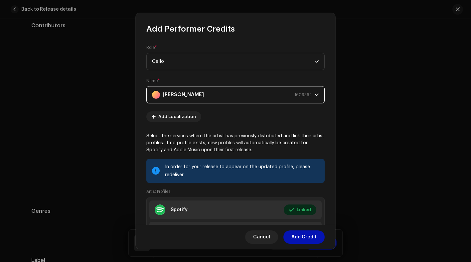
click at [303, 235] on span "Add Credit" at bounding box center [303, 237] width 25 height 13
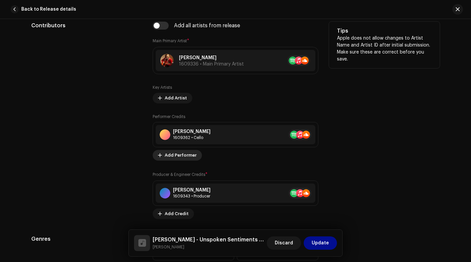
click at [172, 155] on span "Add Performer" at bounding box center [181, 155] width 32 height 13
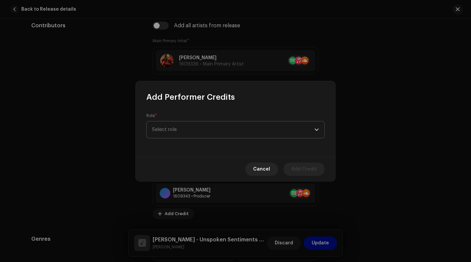
click at [195, 129] on span "Select role" at bounding box center [233, 129] width 162 height 17
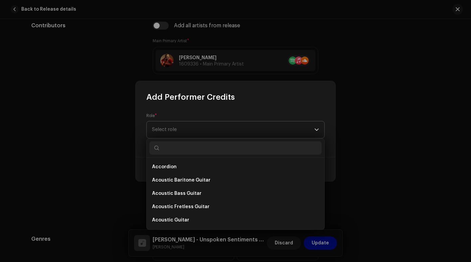
type input "a"
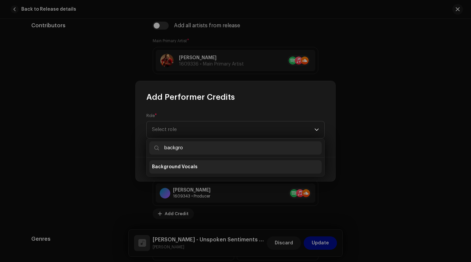
type input "backgro"
click at [188, 169] on span "Background Vocals" at bounding box center [175, 167] width 46 height 7
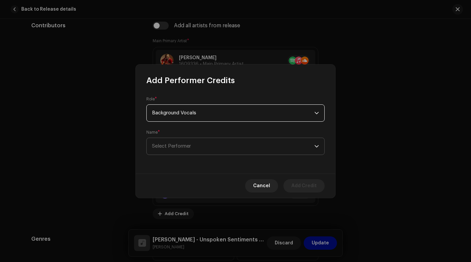
click at [191, 151] on span "Select Performer" at bounding box center [233, 146] width 162 height 17
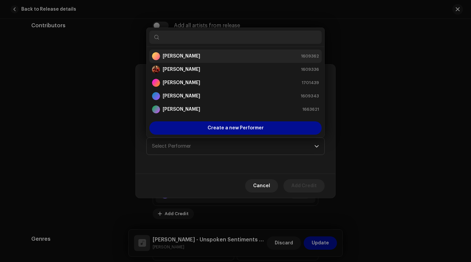
click at [202, 56] on div "[PERSON_NAME] 1609362" at bounding box center [235, 56] width 167 height 8
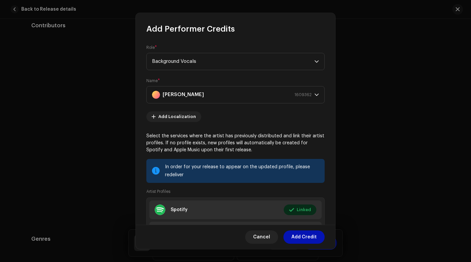
click at [302, 238] on span "Add Credit" at bounding box center [303, 237] width 25 height 13
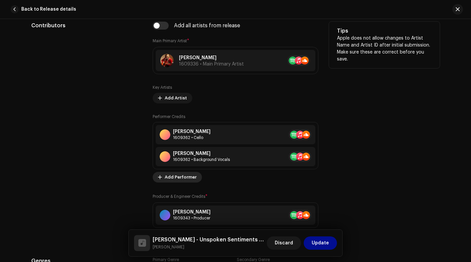
click at [177, 174] on span "Add Performer" at bounding box center [181, 177] width 32 height 13
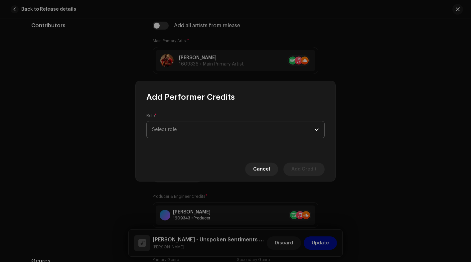
click at [199, 131] on span "Select role" at bounding box center [233, 129] width 162 height 17
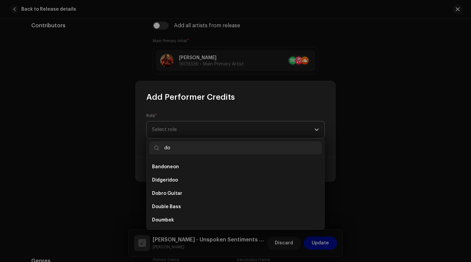
type input "d"
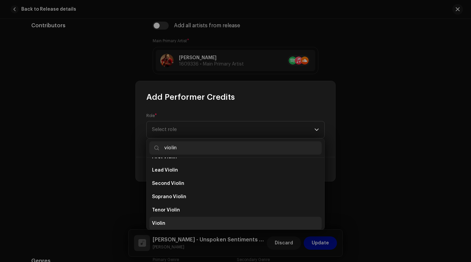
scroll to position [37, 0]
type input "violin"
click at [165, 223] on li "Violin" at bounding box center [235, 222] width 172 height 13
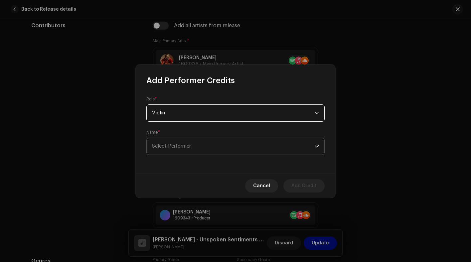
click at [217, 155] on p-select "Select Performer" at bounding box center [235, 146] width 178 height 17
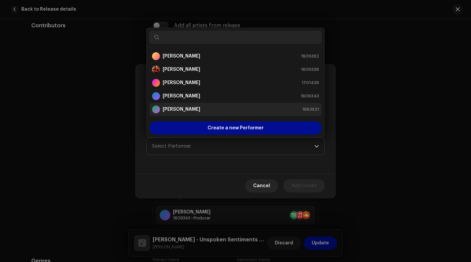
click at [191, 108] on div "[PERSON_NAME] 1663621" at bounding box center [235, 109] width 167 height 8
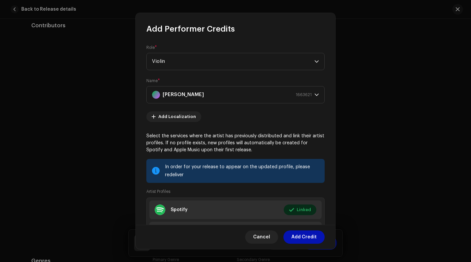
click at [301, 238] on span "Add Credit" at bounding box center [303, 237] width 25 height 13
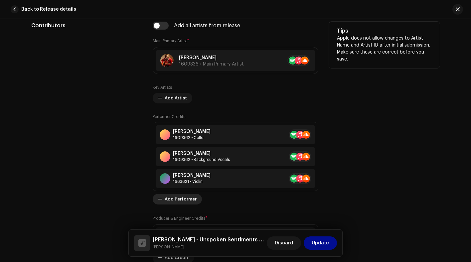
click at [175, 199] on span "Add Performer" at bounding box center [181, 199] width 32 height 13
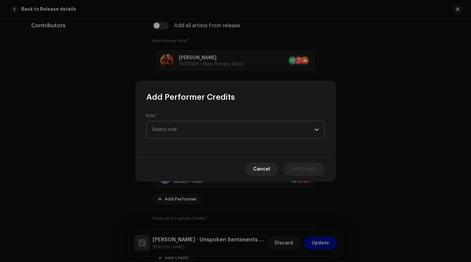
click at [191, 128] on span "Select role" at bounding box center [233, 129] width 162 height 17
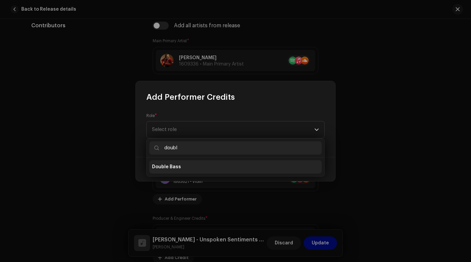
type input "doubl"
click at [181, 169] on li "Double Bass" at bounding box center [235, 166] width 172 height 13
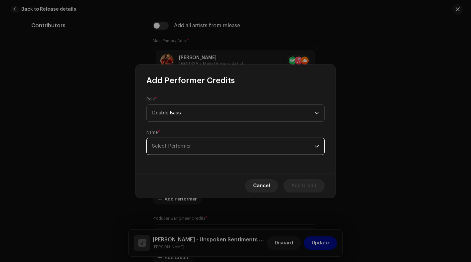
click at [195, 151] on span "Select Performer" at bounding box center [233, 146] width 162 height 17
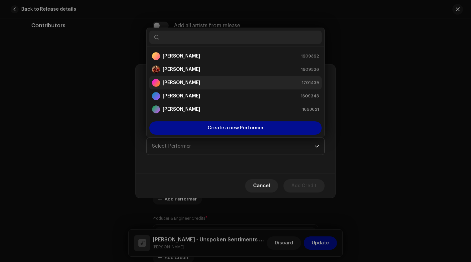
click at [204, 83] on div "[PERSON_NAME] 1701439" at bounding box center [235, 83] width 167 height 8
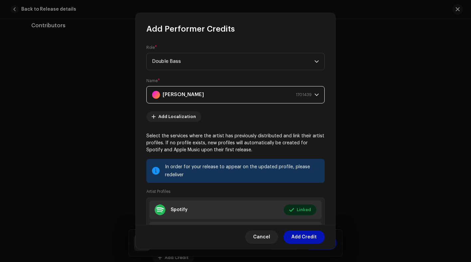
click at [300, 237] on span "Add Credit" at bounding box center [303, 237] width 25 height 13
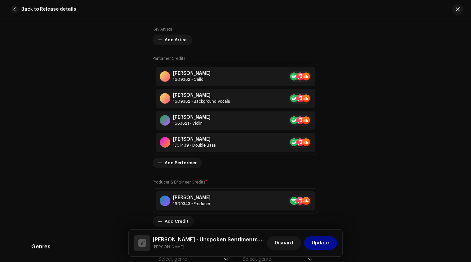
scroll to position [492, 0]
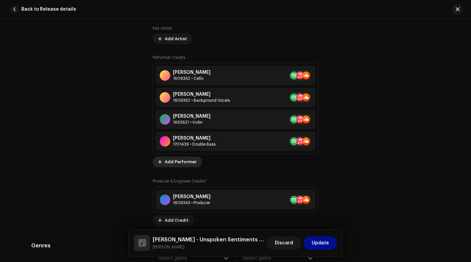
click at [177, 164] on span "Add Performer" at bounding box center [181, 161] width 32 height 13
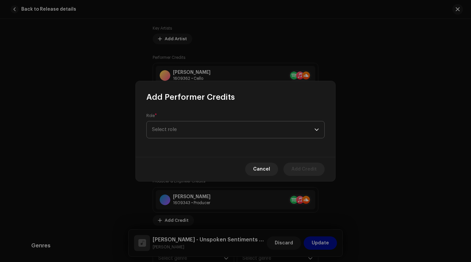
click at [192, 130] on span "Select role" at bounding box center [233, 129] width 162 height 17
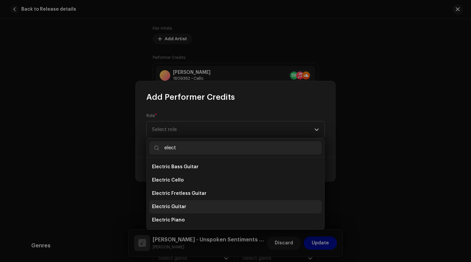
type input "elect"
click at [184, 207] on li "Electric Guitar" at bounding box center [235, 206] width 172 height 13
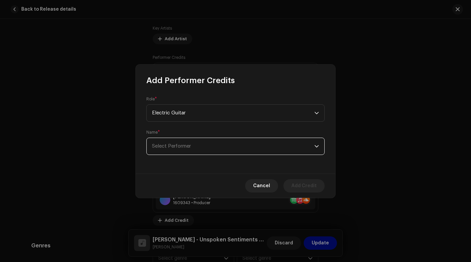
click at [200, 145] on span "Select Performer" at bounding box center [233, 146] width 162 height 17
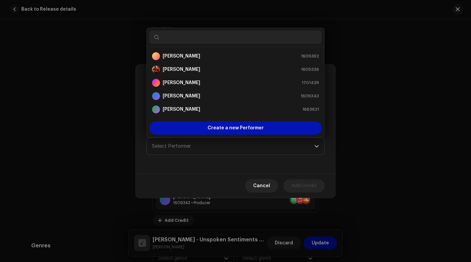
click at [220, 131] on span "Create a new Performer" at bounding box center [236, 127] width 56 height 13
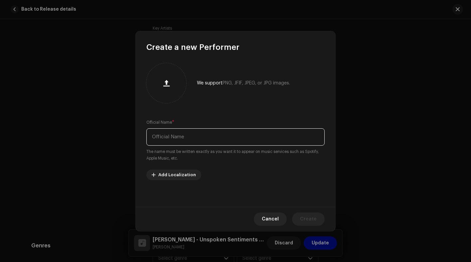
click at [205, 137] on input "text" at bounding box center [235, 136] width 178 height 17
type input "[PERSON_NAME]"
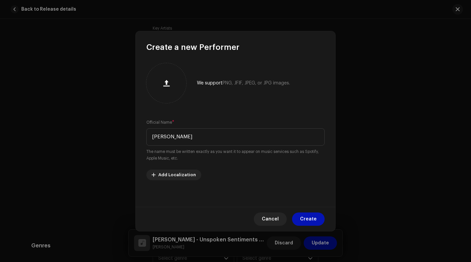
click at [307, 218] on span "Create" at bounding box center [308, 219] width 17 height 13
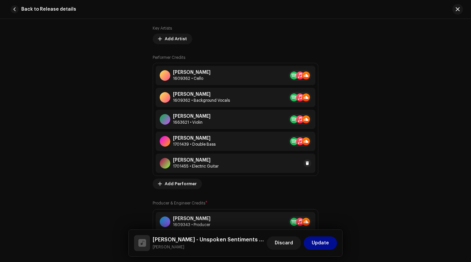
click at [239, 164] on div "[PERSON_NAME] 1701455 • Electric Guitar" at bounding box center [236, 163] width 160 height 19
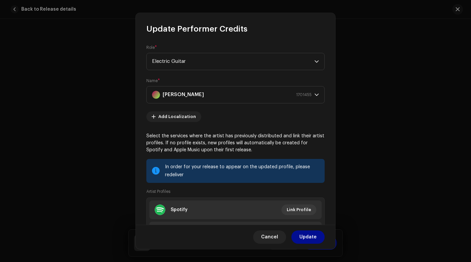
scroll to position [59, 0]
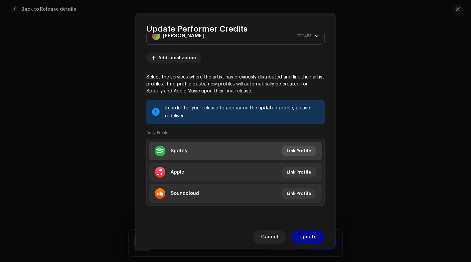
click at [300, 151] on span "Link Profile" at bounding box center [299, 150] width 24 height 13
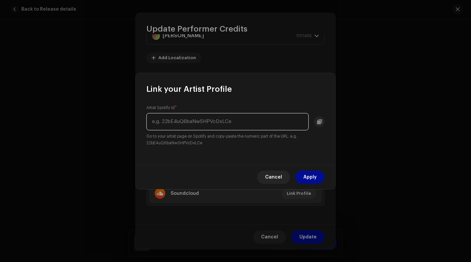
paste input "0qaHh28ATeIQO4xkLIWykj"
type input "0qaHh28ATeIQO4xkLIWykj"
click at [312, 175] on span "Apply" at bounding box center [309, 177] width 13 height 13
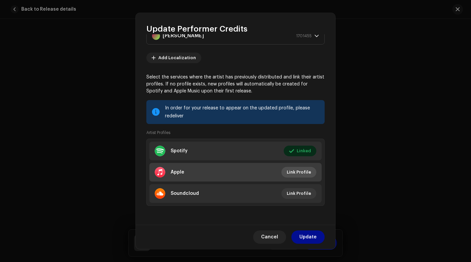
click at [299, 171] on span "Link Profile" at bounding box center [299, 172] width 24 height 13
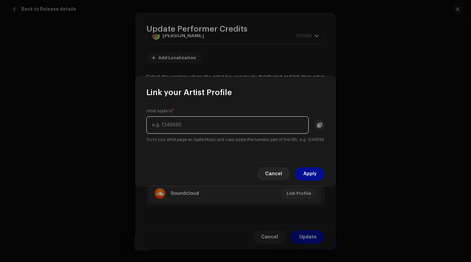
paste input "1829694165"
type input "1829694165"
click at [309, 176] on span "Apply" at bounding box center [309, 173] width 13 height 13
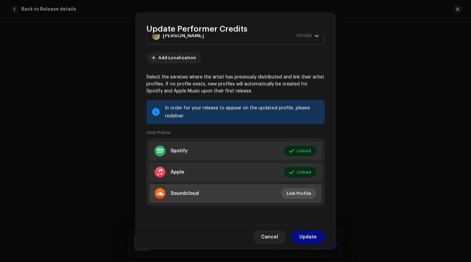
click at [297, 194] on span "Link Profile" at bounding box center [299, 193] width 24 height 13
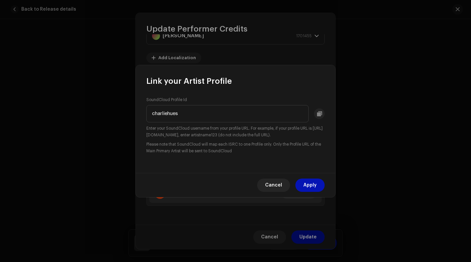
type input "charliehues"
click at [310, 187] on span "Apply" at bounding box center [309, 185] width 13 height 13
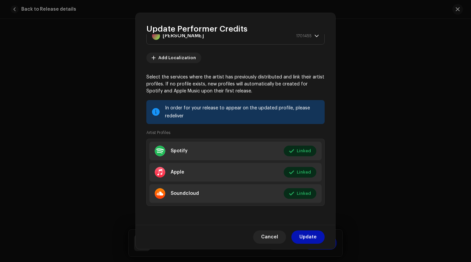
click at [311, 237] on span "Update" at bounding box center [307, 237] width 17 height 13
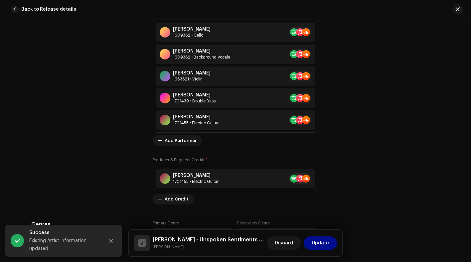
scroll to position [559, 0]
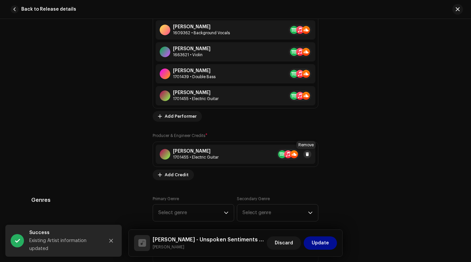
click at [305, 155] on span at bounding box center [307, 154] width 4 height 5
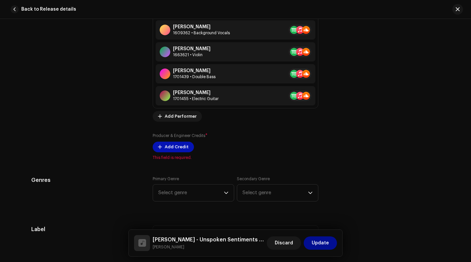
click at [175, 149] on span "Add Credit" at bounding box center [177, 146] width 24 height 13
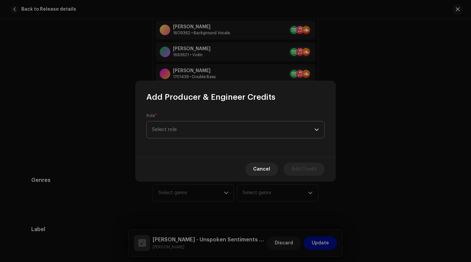
click at [183, 137] on span "Select role" at bounding box center [233, 129] width 162 height 17
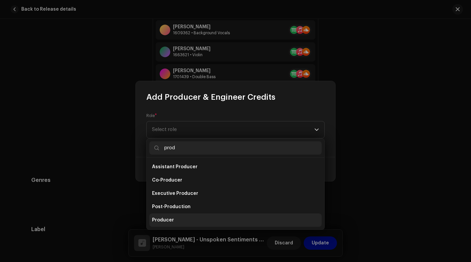
type input "prod"
click at [173, 217] on li "Producer" at bounding box center [235, 220] width 172 height 13
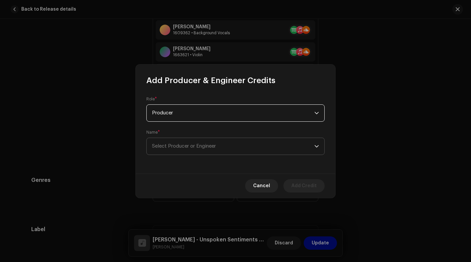
click at [194, 149] on span "Select Producer or Engineer" at bounding box center [184, 146] width 64 height 5
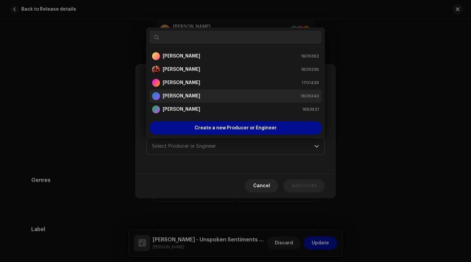
click at [189, 95] on strong "[PERSON_NAME]" at bounding box center [182, 96] width 38 height 7
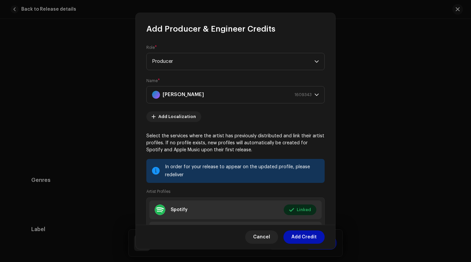
click at [301, 238] on span "Add Credit" at bounding box center [303, 237] width 25 height 13
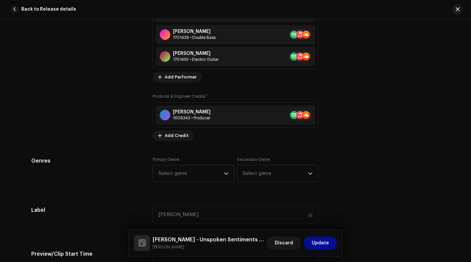
scroll to position [599, 0]
click at [180, 174] on span "Select genre" at bounding box center [191, 173] width 66 height 17
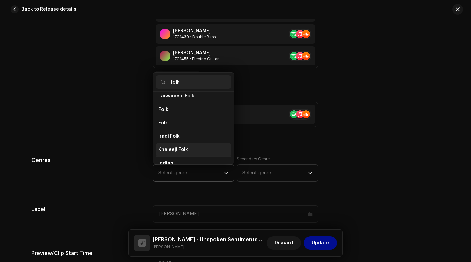
scroll to position [58, 0]
type input "folk"
click at [170, 121] on li "Folk" at bounding box center [194, 123] width 76 height 13
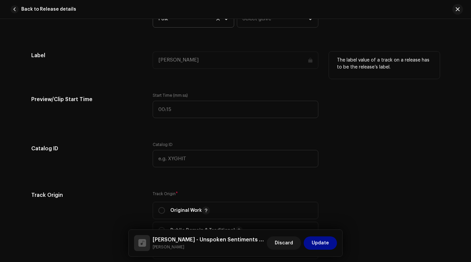
scroll to position [753, 0]
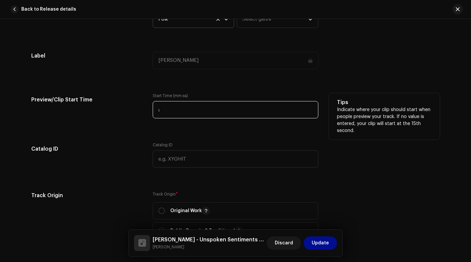
click at [173, 111] on input ":" at bounding box center [236, 109] width 166 height 17
type input "00:00"
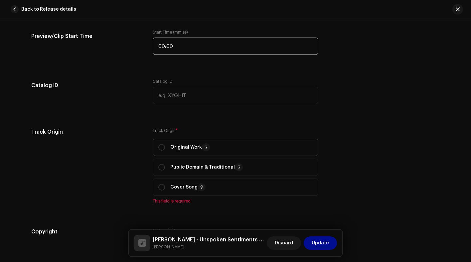
scroll to position [822, 0]
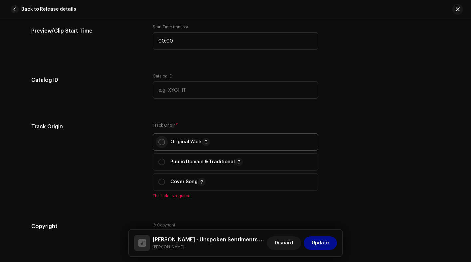
click at [160, 142] on input "radio" at bounding box center [161, 142] width 7 height 7
radio input "true"
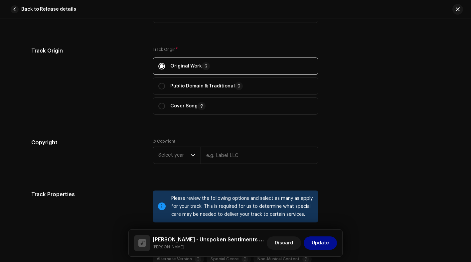
scroll to position [920, 0]
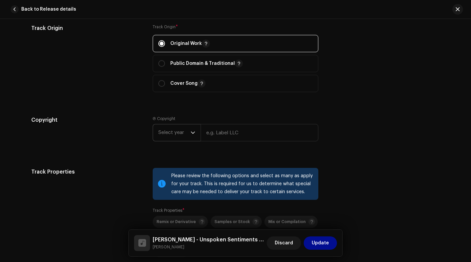
click at [171, 135] on span "Select year" at bounding box center [174, 132] width 32 height 17
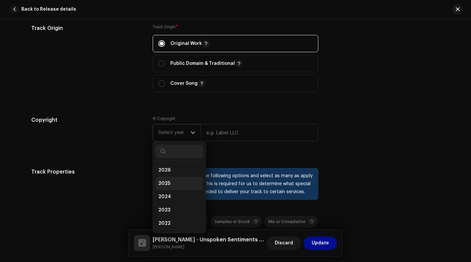
click at [167, 184] on span "2025" at bounding box center [164, 183] width 12 height 7
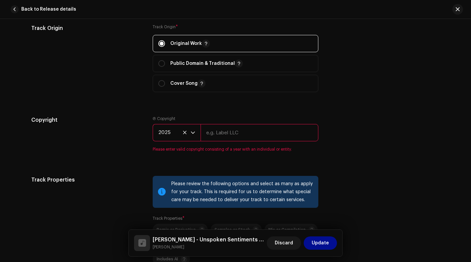
click at [215, 139] on input "text" at bounding box center [260, 132] width 118 height 17
type input "[PERSON_NAME]"
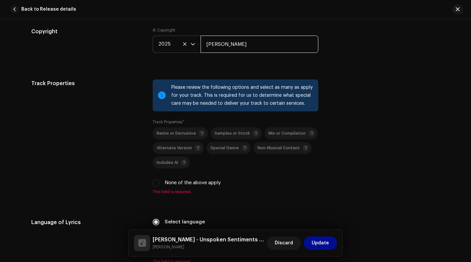
scroll to position [1051, 0]
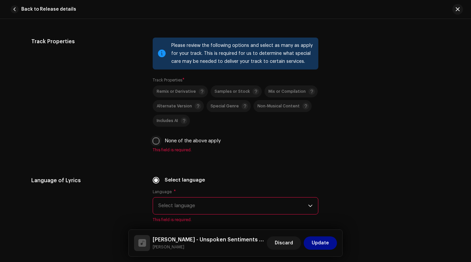
click at [154, 143] on input "None of the above apply" at bounding box center [156, 141] width 7 height 7
checkbox input "true"
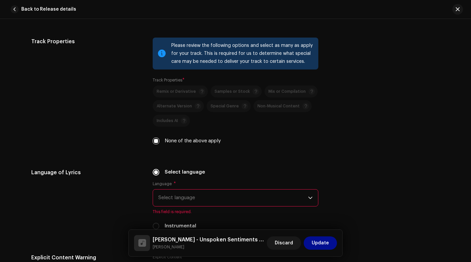
scroll to position [1105, 0]
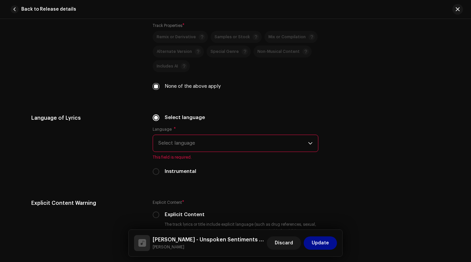
click at [185, 139] on span "Select language" at bounding box center [233, 143] width 150 height 17
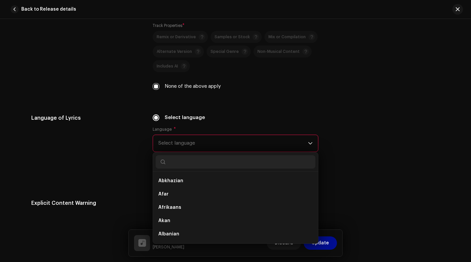
type input "u"
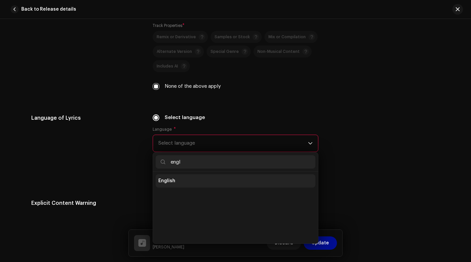
type input "engl"
click at [170, 182] on span "English" at bounding box center [166, 181] width 17 height 7
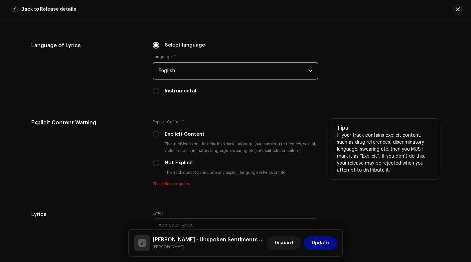
scroll to position [1180, 0]
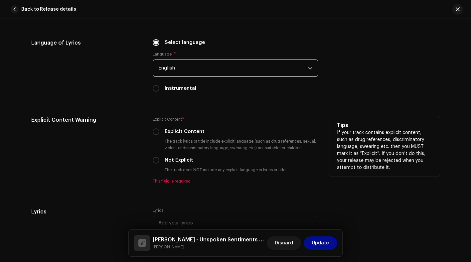
click at [148, 163] on div "Explicit Content Warning Explicit Content * Explicit Content The track lyrics o…" at bounding box center [235, 154] width 408 height 76
click at [151, 163] on div "Explicit Content Warning Explicit Content * Explicit Content The track lyrics o…" at bounding box center [235, 154] width 408 height 76
click at [154, 163] on input "Not Explicit" at bounding box center [156, 160] width 7 height 7
radio input "true"
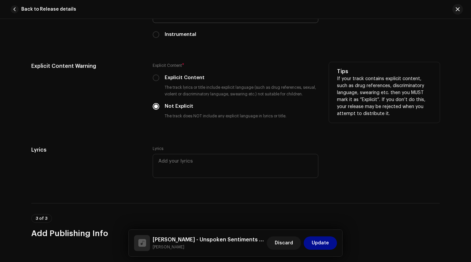
scroll to position [1249, 0]
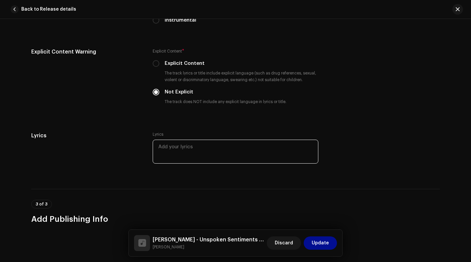
click at [185, 154] on textarea at bounding box center [236, 152] width 166 height 24
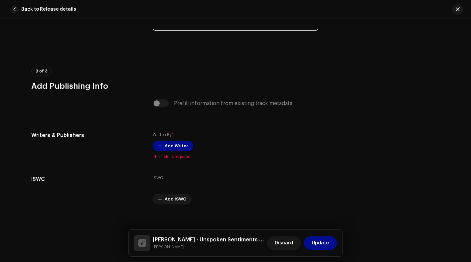
scroll to position [1390, 0]
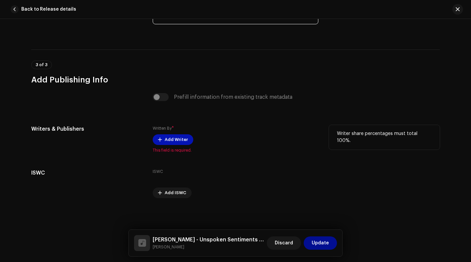
type textarea "Where the wind may take me"
click at [183, 141] on span "Add Writer" at bounding box center [176, 139] width 23 height 13
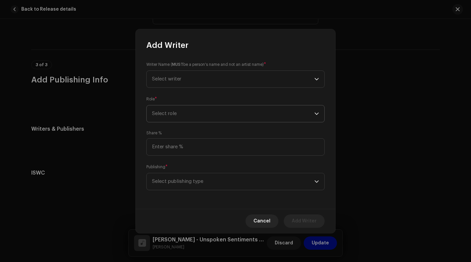
click at [185, 113] on span "Select role" at bounding box center [233, 113] width 162 height 17
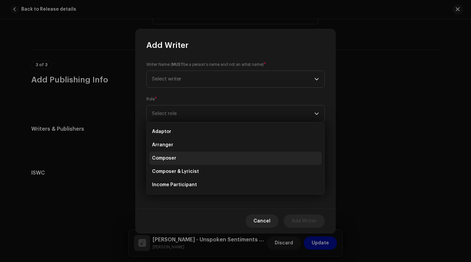
click at [172, 158] on span "Composer" at bounding box center [164, 158] width 24 height 7
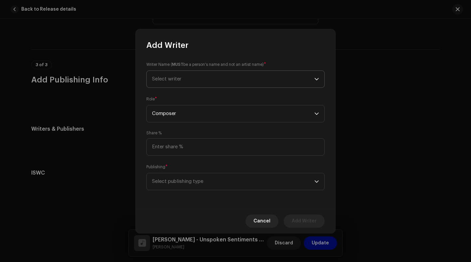
click at [207, 78] on span "Select writer" at bounding box center [233, 79] width 162 height 17
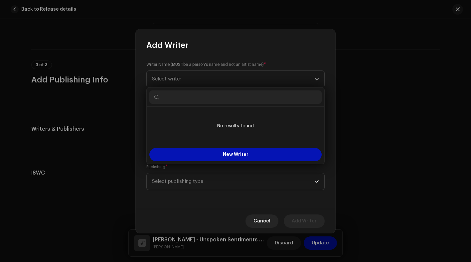
click at [208, 154] on button "New Writer" at bounding box center [235, 154] width 172 height 13
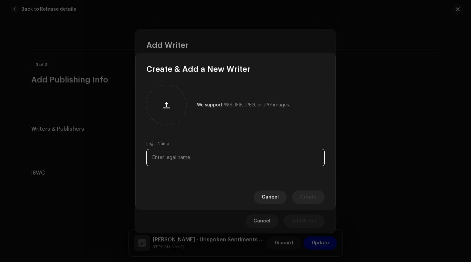
click at [194, 165] on input "text" at bounding box center [235, 157] width 178 height 17
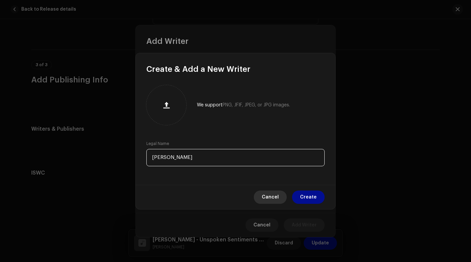
type input "[PERSON_NAME]"
click at [274, 203] on span "Cancel" at bounding box center [270, 197] width 17 height 13
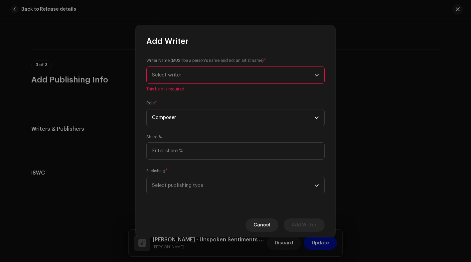
click at [221, 76] on span "Select writer" at bounding box center [233, 75] width 162 height 17
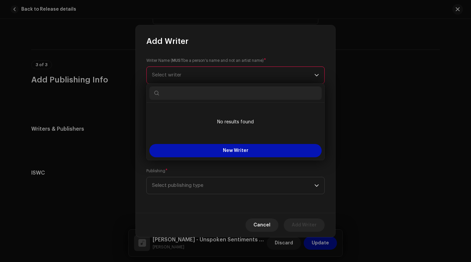
click at [217, 148] on button "New Writer" at bounding box center [235, 150] width 172 height 13
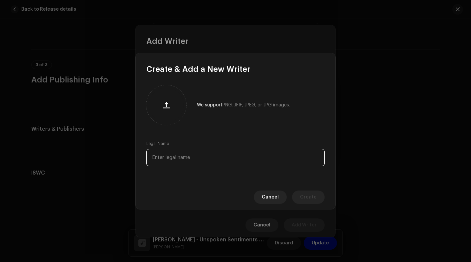
click at [193, 157] on input "text" at bounding box center [235, 157] width 178 height 17
type input "[PERSON_NAME]"
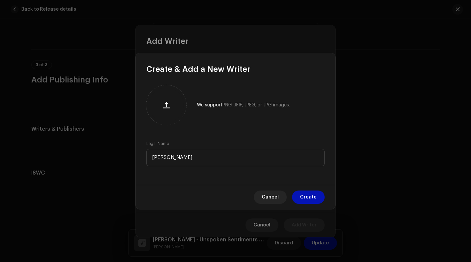
click at [307, 193] on span "Create" at bounding box center [308, 197] width 17 height 13
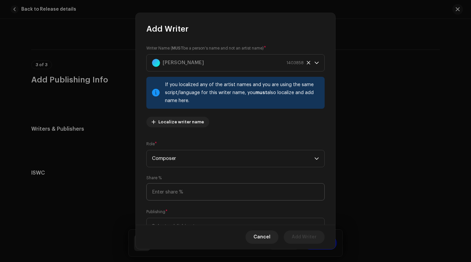
scroll to position [15, 0]
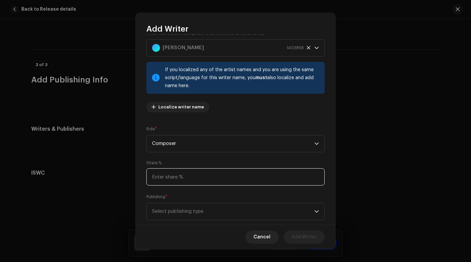
click at [206, 181] on input at bounding box center [235, 176] width 178 height 17
type input "50.00"
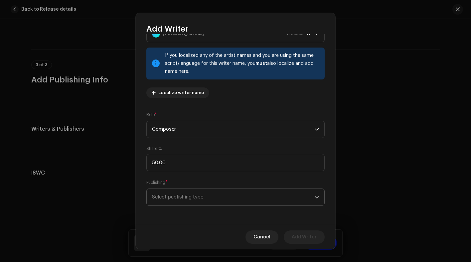
click at [212, 199] on span "Select publishing type" at bounding box center [233, 197] width 162 height 17
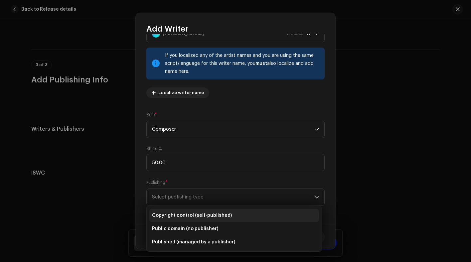
click at [240, 215] on li "Copyright control (self-published)" at bounding box center [234, 215] width 170 height 13
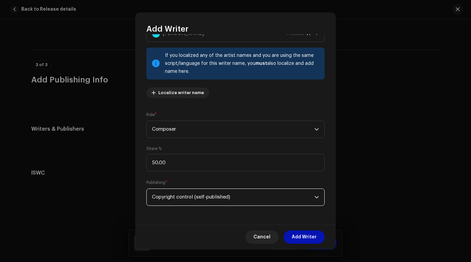
click at [307, 239] on span "Add Writer" at bounding box center [304, 237] width 25 height 13
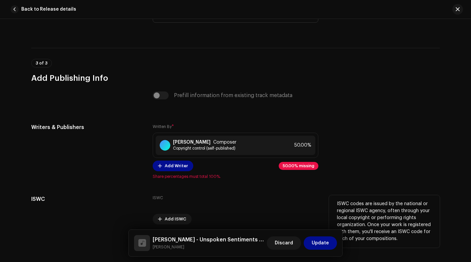
scroll to position [1394, 0]
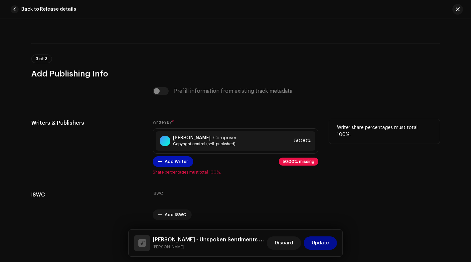
click at [173, 165] on span "Add Writer" at bounding box center [176, 161] width 23 height 13
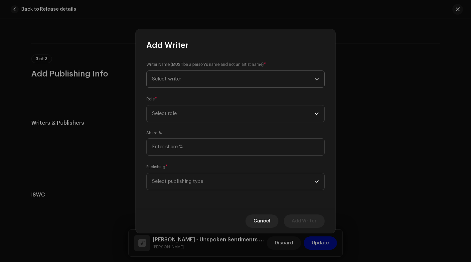
click at [196, 80] on span "Select writer" at bounding box center [233, 79] width 162 height 17
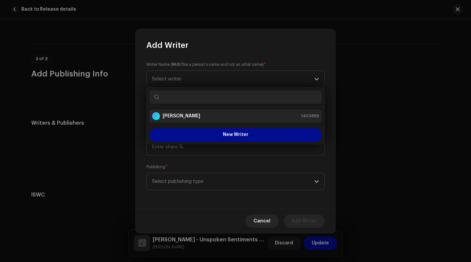
click at [188, 116] on strong "[PERSON_NAME]" at bounding box center [182, 116] width 38 height 7
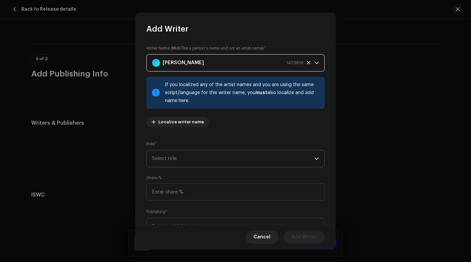
click at [188, 157] on span "Select role" at bounding box center [233, 158] width 162 height 17
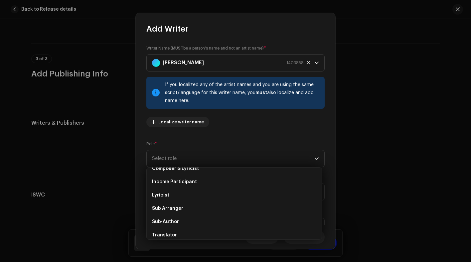
scroll to position [49, 0]
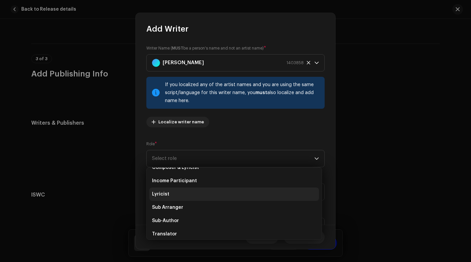
click at [176, 193] on li "Lyricist" at bounding box center [234, 194] width 170 height 13
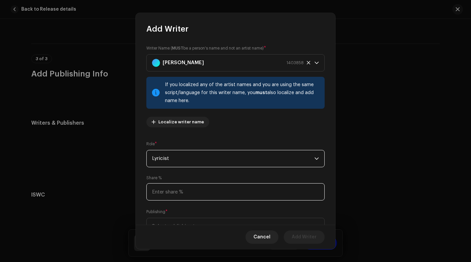
click at [217, 190] on input at bounding box center [235, 191] width 178 height 17
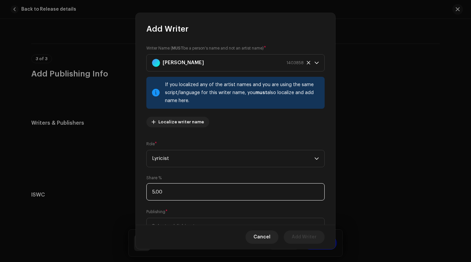
type input "50.00"
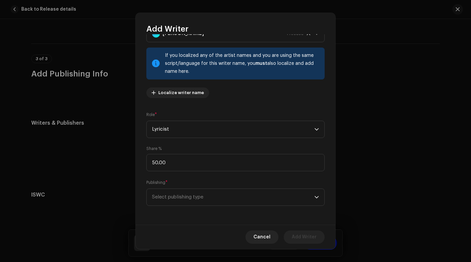
click at [251, 202] on span "Select publishing type" at bounding box center [233, 197] width 162 height 17
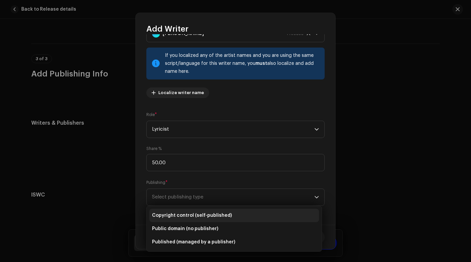
click at [239, 213] on li "Copyright control (self-published)" at bounding box center [234, 215] width 170 height 13
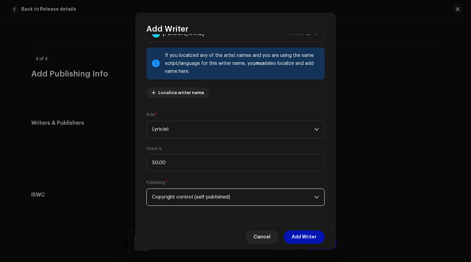
click at [302, 234] on span "Add Writer" at bounding box center [304, 237] width 25 height 13
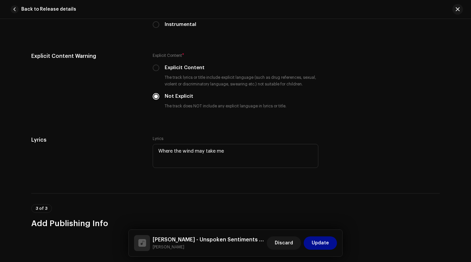
scroll to position [1246, 0]
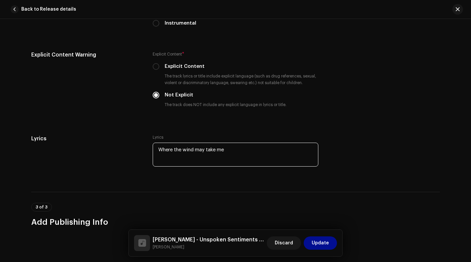
click at [236, 153] on textarea "Where the wind may take me" at bounding box center [236, 155] width 166 height 24
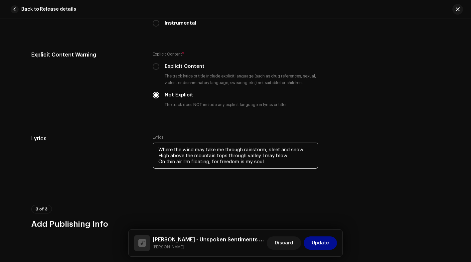
click at [225, 152] on textarea "Where the wind may take me through rainstorm, sleet and snow High above the mou…" at bounding box center [236, 156] width 166 height 26
click at [210, 166] on textarea "Where the wind may take me through rainstorm, sleet and snow High above the mou…" at bounding box center [236, 156] width 166 height 26
click at [264, 167] on textarea "Where the wind may take me through rainstorm, sleet and snow High above the mou…" at bounding box center [236, 156] width 166 height 26
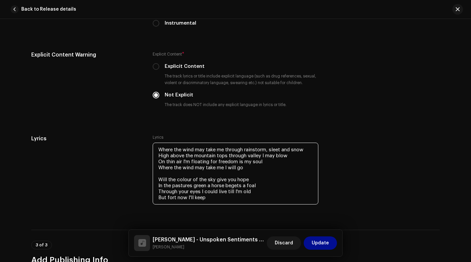
click at [175, 199] on textarea "Where the wind may take me through rainstorm, sleet and snow High above the mou…" at bounding box center [236, 174] width 166 height 62
click at [215, 202] on textarea "Where the wind may take me through rainstorm, sleet and snow High above the mou…" at bounding box center [236, 174] width 166 height 62
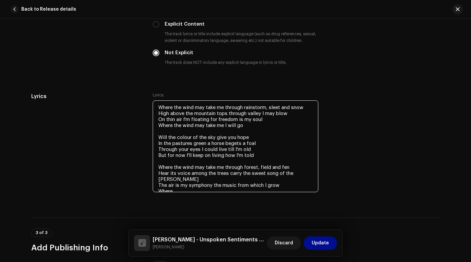
scroll to position [1289, 0]
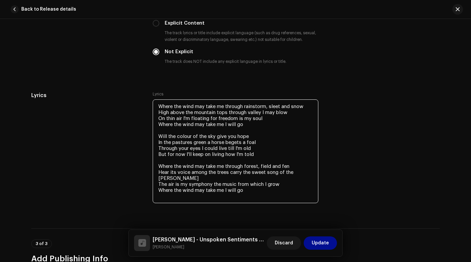
drag, startPoint x: 262, startPoint y: 157, endPoint x: 154, endPoint y: 139, distance: 110.2
click at [154, 139] on textarea "Where the wind may take me through rainstorm, sleet and snow High above the mou…" at bounding box center [236, 151] width 166 height 104
click at [189, 196] on textarea "Where the wind may take me through rainstorm, sleet and snow High above the mou…" at bounding box center [236, 151] width 166 height 104
paste textarea "Will the colour of the sky give you hope In the pastures green a horse begets a…"
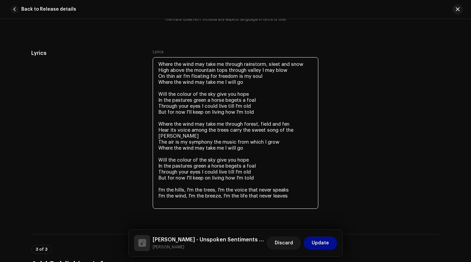
scroll to position [1341, 0]
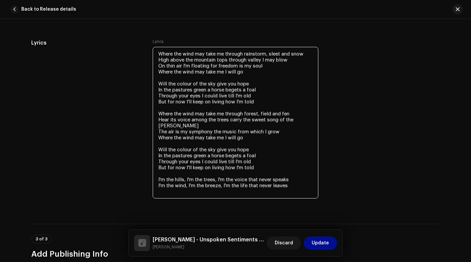
drag, startPoint x: 249, startPoint y: 75, endPoint x: 147, endPoint y: 55, distance: 104.6
click at [147, 55] on div "Lyrics Lyrics Where the wind may take me through rainstorm, sleet and snow High…" at bounding box center [235, 123] width 408 height 169
click at [170, 195] on textarea "Where the wind may take me through rainstorm, sleet and snow High above the mou…" at bounding box center [236, 123] width 166 height 152
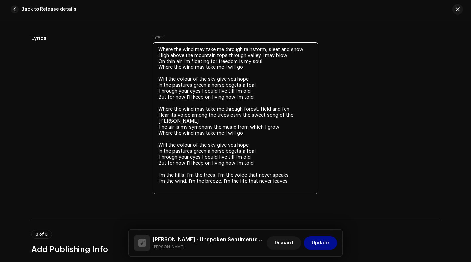
paste textarea "Where the wind may take me through rainstorm, sleet and snow High above the mou…"
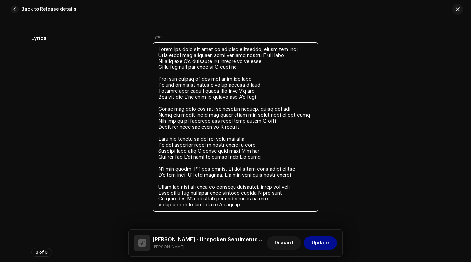
scroll to position [1359, 0]
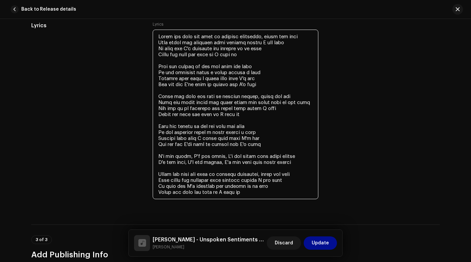
drag, startPoint x: 248, startPoint y: 193, endPoint x: 149, endPoint y: 196, distance: 99.2
click at [149, 196] on div "Lyrics Lyrics" at bounding box center [235, 115] width 408 height 187
click at [262, 195] on textarea at bounding box center [236, 115] width 166 height 170
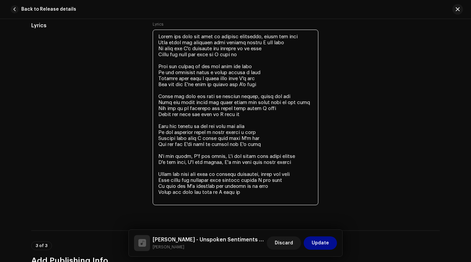
paste textarea "Where the wind may take me I will go"
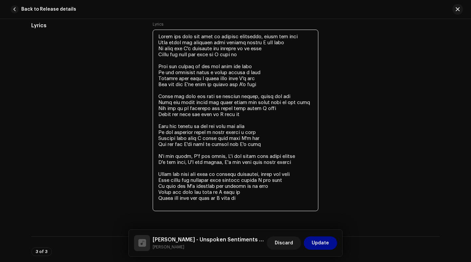
paste textarea "Where the wind may take me I will go"
click at [228, 141] on textarea at bounding box center [236, 121] width 166 height 182
click at [280, 148] on textarea at bounding box center [236, 121] width 166 height 182
type textarea "Where the wind may take me through rainstorm, sleet and snow High above the mou…"
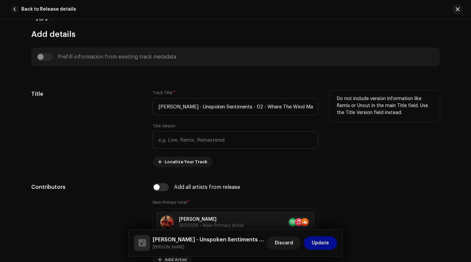
scroll to position [270, 0]
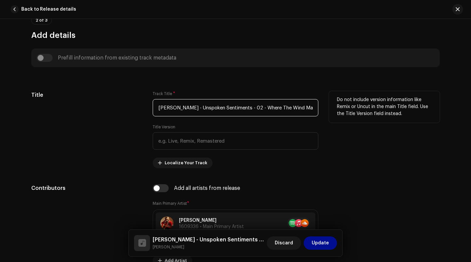
drag, startPoint x: 257, startPoint y: 108, endPoint x: 144, endPoint y: 99, distance: 113.5
click at [144, 99] on div "Title Track Title * [PERSON_NAME] - Unspoken Sentiments - 02 - Where The Wind M…" at bounding box center [235, 129] width 408 height 77
click at [249, 106] on input "Where The Wind May Take Me.wav" at bounding box center [236, 107] width 166 height 17
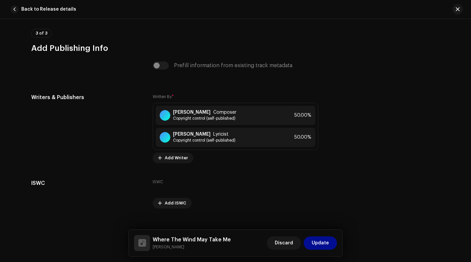
scroll to position [1589, 0]
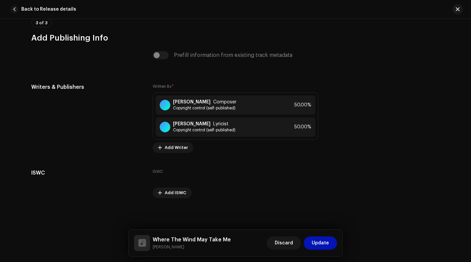
type input "Where The Wind May Take Me"
click at [318, 243] on span "Update" at bounding box center [320, 242] width 17 height 13
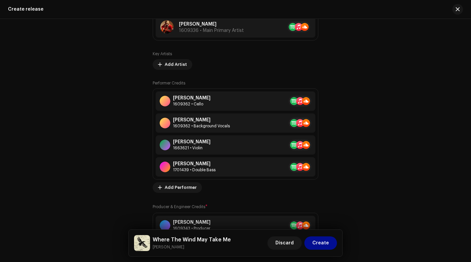
scroll to position [850, 0]
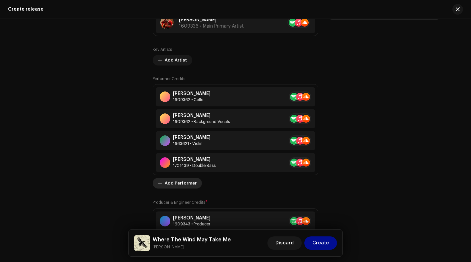
click at [184, 185] on span "Add Performer" at bounding box center [181, 183] width 32 height 13
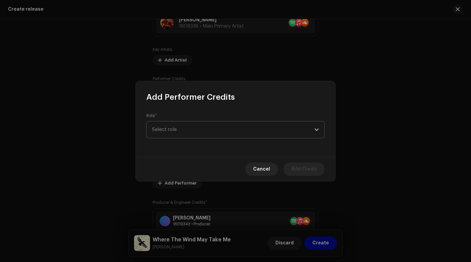
click at [226, 127] on span "Select role" at bounding box center [233, 129] width 162 height 17
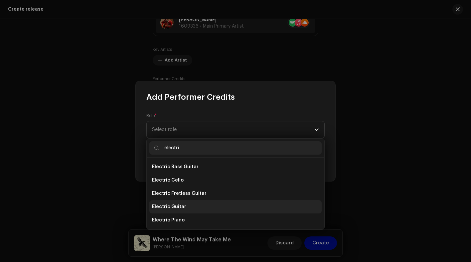
type input "electri"
click at [186, 205] on li "Electric Guitar" at bounding box center [235, 206] width 172 height 13
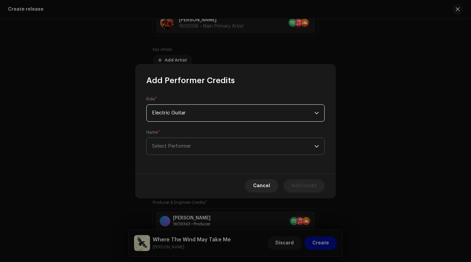
click at [202, 142] on span "Select Performer" at bounding box center [233, 146] width 162 height 17
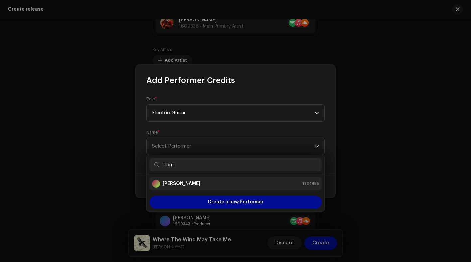
type input "tom"
click at [201, 185] on div "[PERSON_NAME] 1701455" at bounding box center [235, 184] width 167 height 8
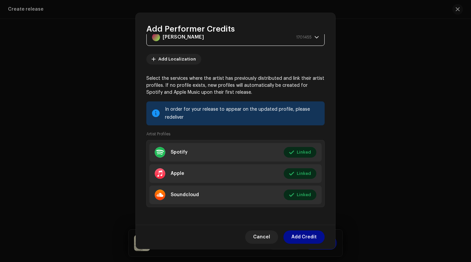
scroll to position [59, 0]
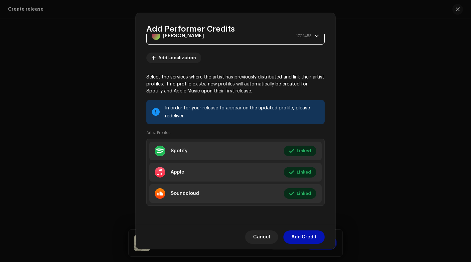
click at [299, 237] on span "Add Credit" at bounding box center [303, 237] width 25 height 13
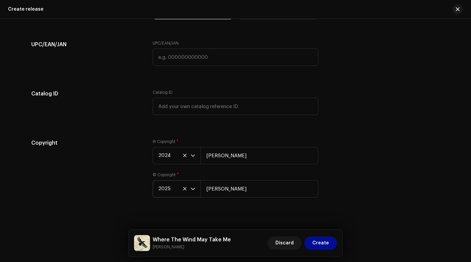
scroll to position [1244, 0]
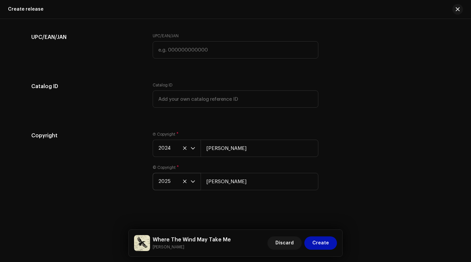
click at [317, 239] on span "Create" at bounding box center [320, 242] width 17 height 13
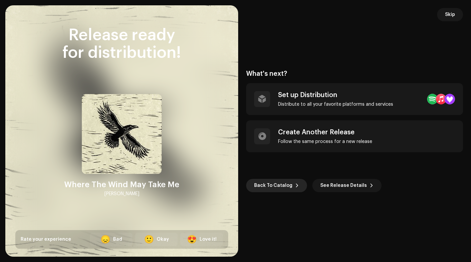
click at [296, 188] on span at bounding box center [297, 185] width 4 height 5
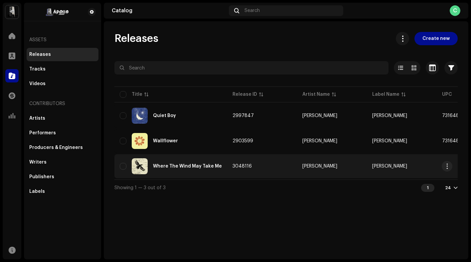
click at [281, 172] on td "3048116" at bounding box center [262, 166] width 70 height 24
click at [259, 162] on td "3048116" at bounding box center [262, 166] width 70 height 24
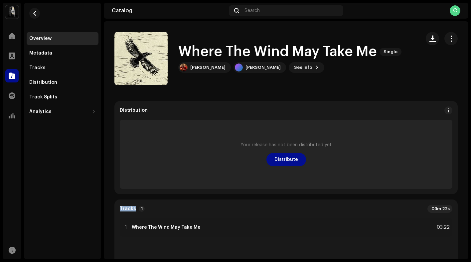
click at [259, 162] on div "Your release has not been distributed yet Distribute" at bounding box center [286, 154] width 333 height 69
click at [59, 83] on div "Distribution" at bounding box center [62, 82] width 67 height 5
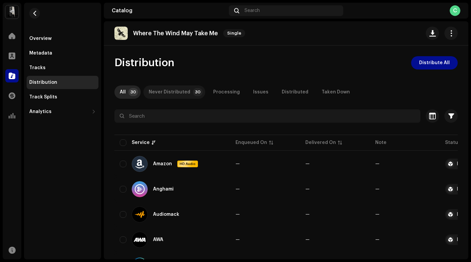
click at [181, 95] on div "Never Distributed" at bounding box center [170, 91] width 42 height 13
click at [226, 92] on div "Processing" at bounding box center [226, 91] width 27 height 13
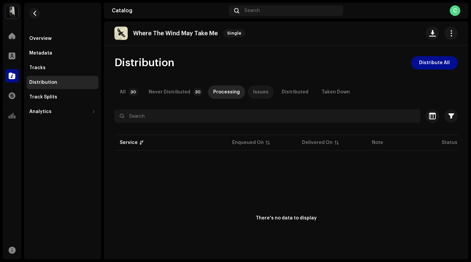
click at [256, 91] on div "Issues" at bounding box center [260, 91] width 15 height 13
click at [282, 92] on div "Distributed" at bounding box center [295, 91] width 27 height 13
click at [131, 92] on p-badge "30" at bounding box center [133, 92] width 10 height 8
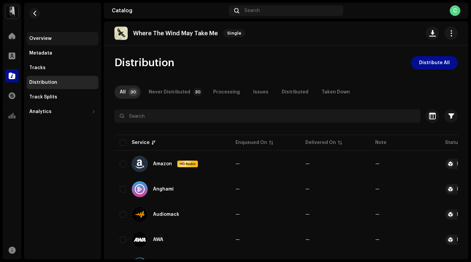
click at [77, 38] on div "Overview" at bounding box center [62, 38] width 67 height 5
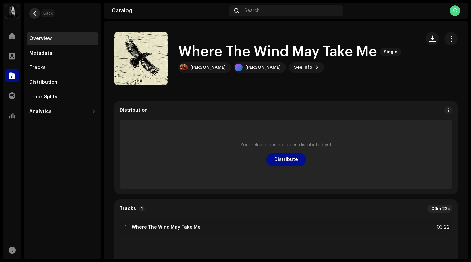
click at [35, 15] on span "button" at bounding box center [34, 13] width 5 height 5
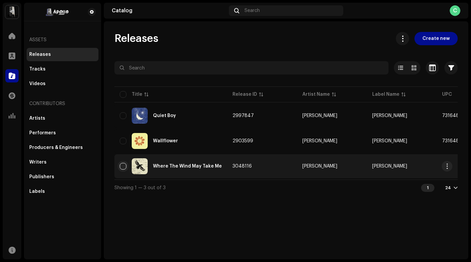
click at [122, 164] on input "checkbox" at bounding box center [123, 166] width 7 height 7
checkbox input "true"
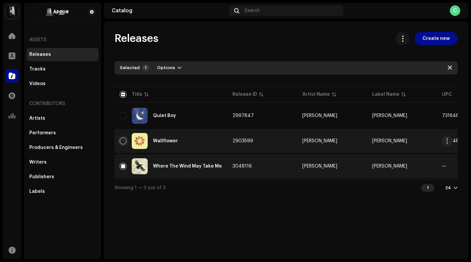
click at [122, 142] on input "Row Unselected" at bounding box center [123, 141] width 7 height 7
checkbox input "true"
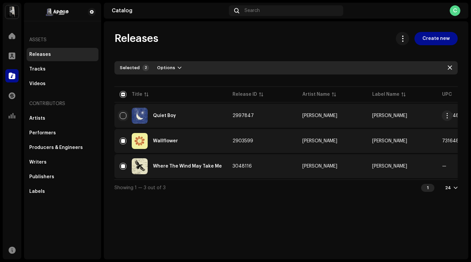
click at [123, 117] on input "Row Unselected" at bounding box center [123, 115] width 7 height 7
checkbox input "true"
click at [362, 215] on div "Releases Create new Selected 3 Deselect all 3 Options Filters Distribution stat…" at bounding box center [286, 140] width 365 height 238
click at [123, 113] on input "Row Selected" at bounding box center [123, 115] width 7 height 7
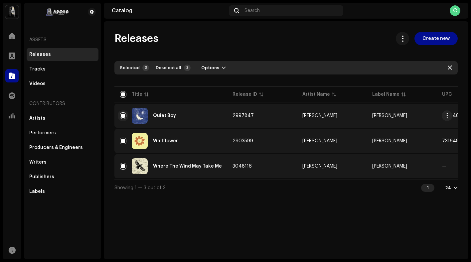
checkbox input "false"
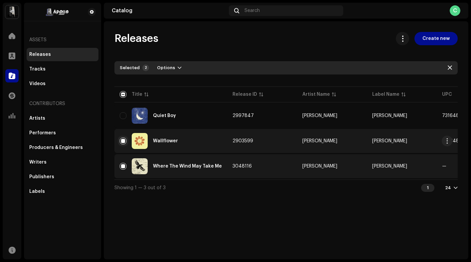
click at [121, 139] on input "Row Selected" at bounding box center [123, 141] width 7 height 7
checkbox input "false"
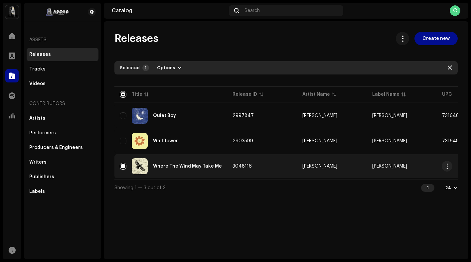
click at [121, 162] on div "Where The Wind May Take Me" at bounding box center [171, 166] width 102 height 16
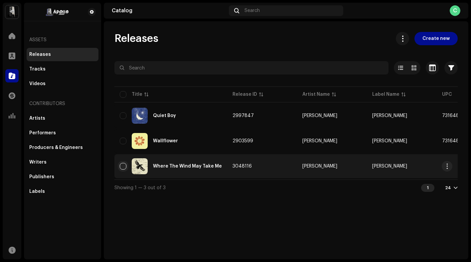
click at [123, 165] on input "checkbox" at bounding box center [123, 166] width 7 height 7
checkbox input "true"
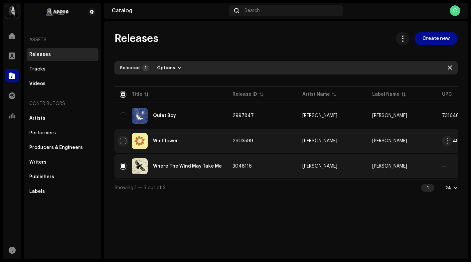
click at [125, 142] on input "Row Unselected" at bounding box center [123, 141] width 7 height 7
checkbox input "true"
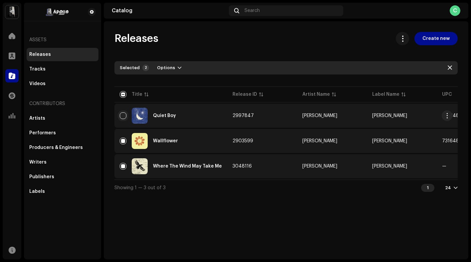
click at [124, 117] on input "Row Unselected" at bounding box center [123, 115] width 7 height 7
checkbox input "true"
click at [438, 37] on span "Create new" at bounding box center [435, 38] width 27 height 13
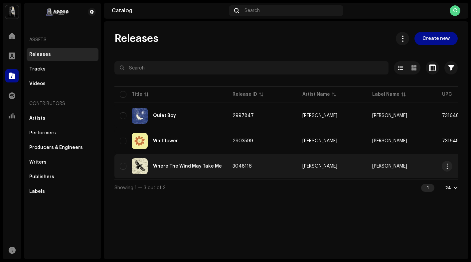
click at [121, 170] on div "Where The Wind May Take Me" at bounding box center [171, 166] width 102 height 16
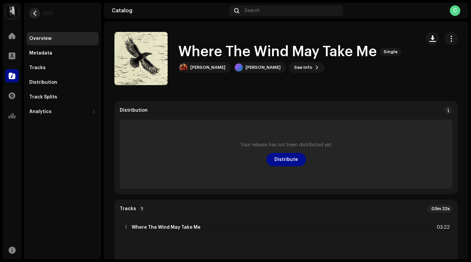
click at [35, 13] on span "button" at bounding box center [34, 13] width 5 height 5
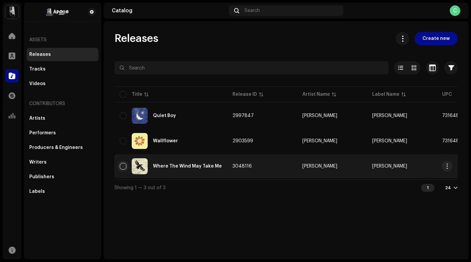
click at [123, 165] on input "checkbox" at bounding box center [123, 166] width 7 height 7
checkbox input "true"
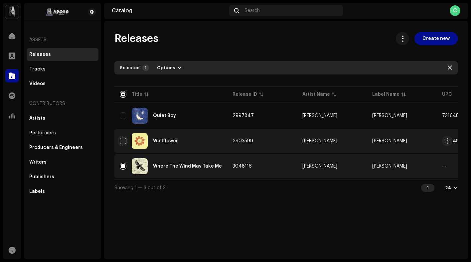
click at [121, 143] on input "Row Unselected" at bounding box center [123, 141] width 7 height 7
checkbox input "true"
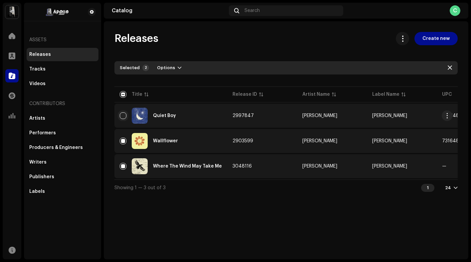
click at [123, 115] on input "Row Unselected" at bounding box center [123, 115] width 7 height 7
checkbox input "true"
click at [222, 65] on span "button" at bounding box center [224, 67] width 4 height 5
click at [219, 48] on div "Releases Create new Selected 3 Deselect all 3 Options Filters Distribution stat…" at bounding box center [286, 114] width 365 height 164
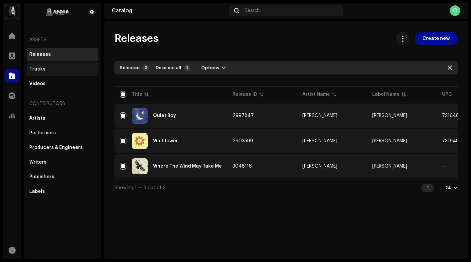
click at [46, 69] on div "Tracks" at bounding box center [62, 69] width 67 height 5
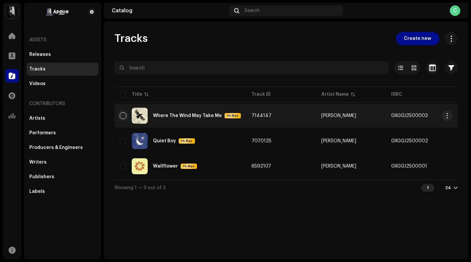
click at [122, 116] on input "checkbox" at bounding box center [123, 115] width 7 height 7
checkbox input "true"
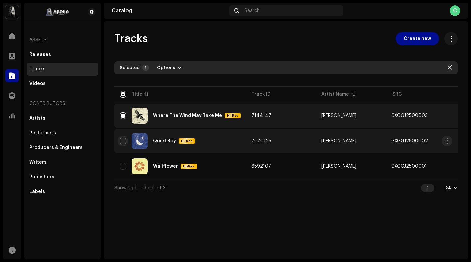
click at [122, 141] on input "Row Unselected" at bounding box center [123, 141] width 7 height 7
checkbox input "true"
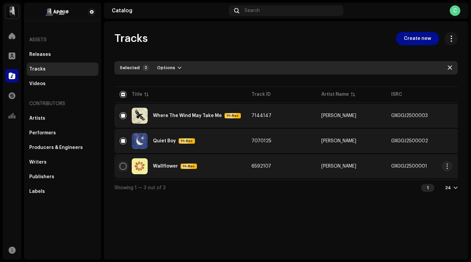
click at [123, 165] on input "Row Unselected" at bounding box center [123, 166] width 7 height 7
checkbox input "true"
click at [450, 38] on span at bounding box center [451, 38] width 6 height 5
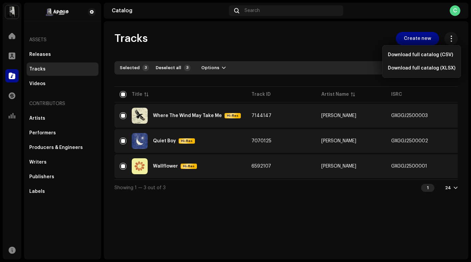
click at [349, 53] on div "Tracks Create new Selected 3 Deselect all 3 Options Filters Distribution status…" at bounding box center [286, 114] width 365 height 164
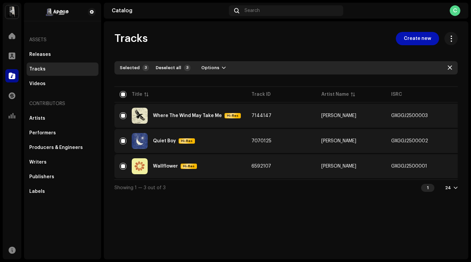
click at [419, 42] on span "Create new" at bounding box center [417, 38] width 27 height 13
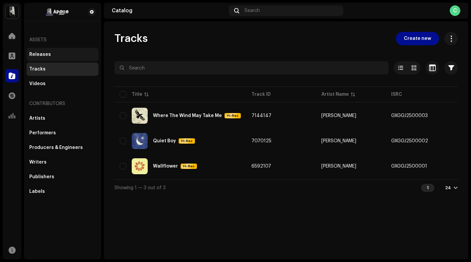
click at [52, 56] on div "Releases" at bounding box center [62, 54] width 67 height 5
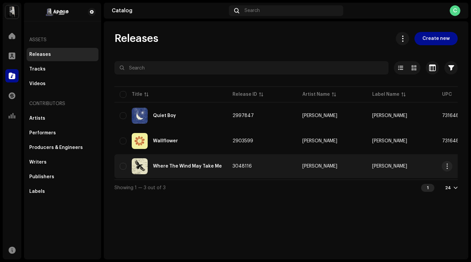
click at [214, 171] on div "Where The Wind May Take Me" at bounding box center [171, 166] width 102 height 16
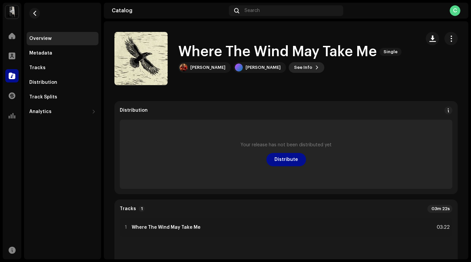
click at [315, 68] on span at bounding box center [317, 67] width 4 height 5
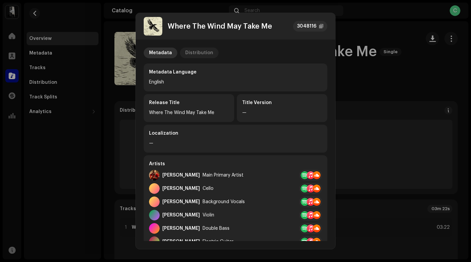
click at [193, 52] on div "Distribution" at bounding box center [199, 53] width 28 height 11
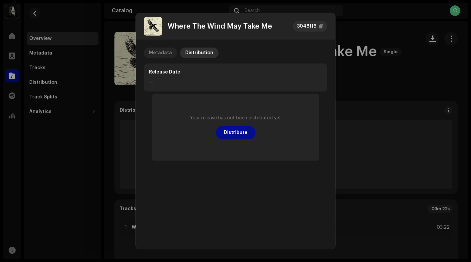
click at [163, 55] on div "Metadata" at bounding box center [160, 53] width 23 height 11
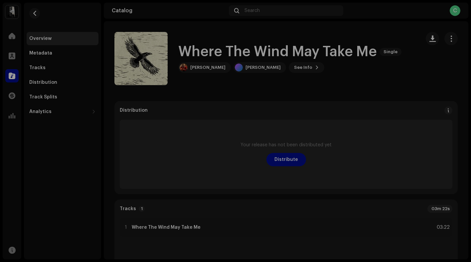
click at [378, 78] on div "Where The Wind May Take Me 3048116 Metadata Distribution Metadata Language Engl…" at bounding box center [235, 131] width 471 height 262
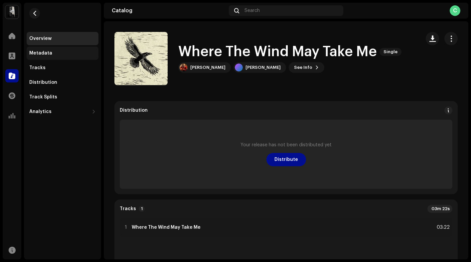
click at [59, 54] on div "Metadata" at bounding box center [62, 53] width 67 height 5
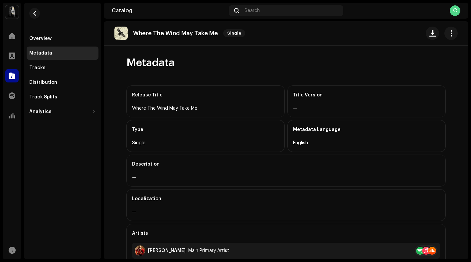
scroll to position [84, 0]
click at [39, 70] on div "Tracks" at bounding box center [37, 67] width 16 height 5
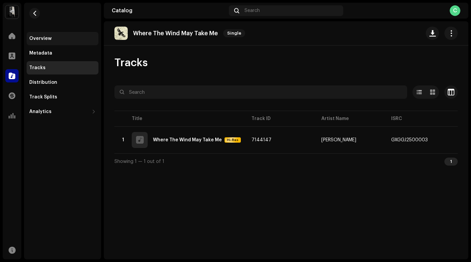
click at [57, 42] on div "Overview" at bounding box center [63, 38] width 72 height 13
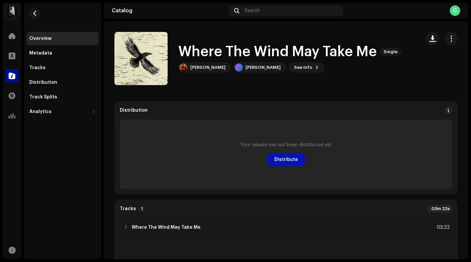
click at [279, 159] on span "Distribute" at bounding box center [286, 159] width 24 height 13
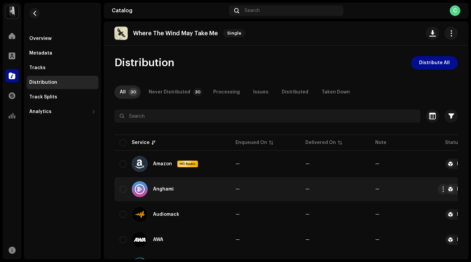
scroll to position [0, 53]
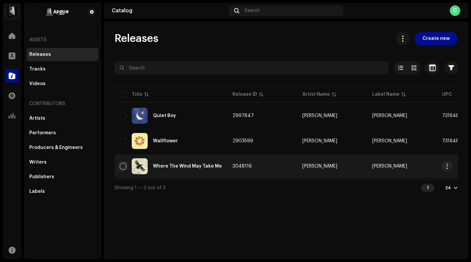
click at [121, 167] on input "checkbox" at bounding box center [123, 166] width 7 height 7
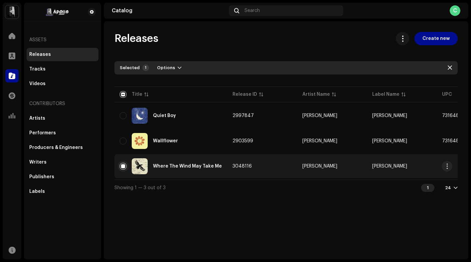
click at [124, 168] on input "Row Selected" at bounding box center [123, 166] width 7 height 7
checkbox input "false"
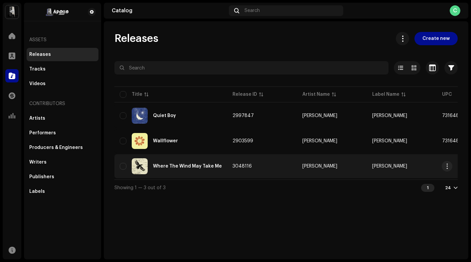
click at [213, 170] on div "Where The Wind May Take Me" at bounding box center [171, 166] width 102 height 16
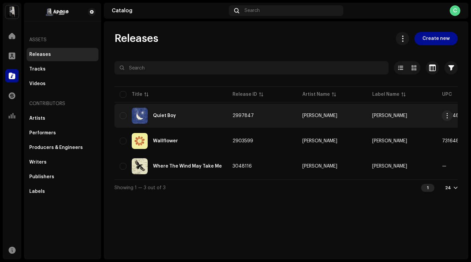
click at [189, 112] on div "Quiet Boy" at bounding box center [171, 116] width 102 height 16
